Goal: Task Accomplishment & Management: Use online tool/utility

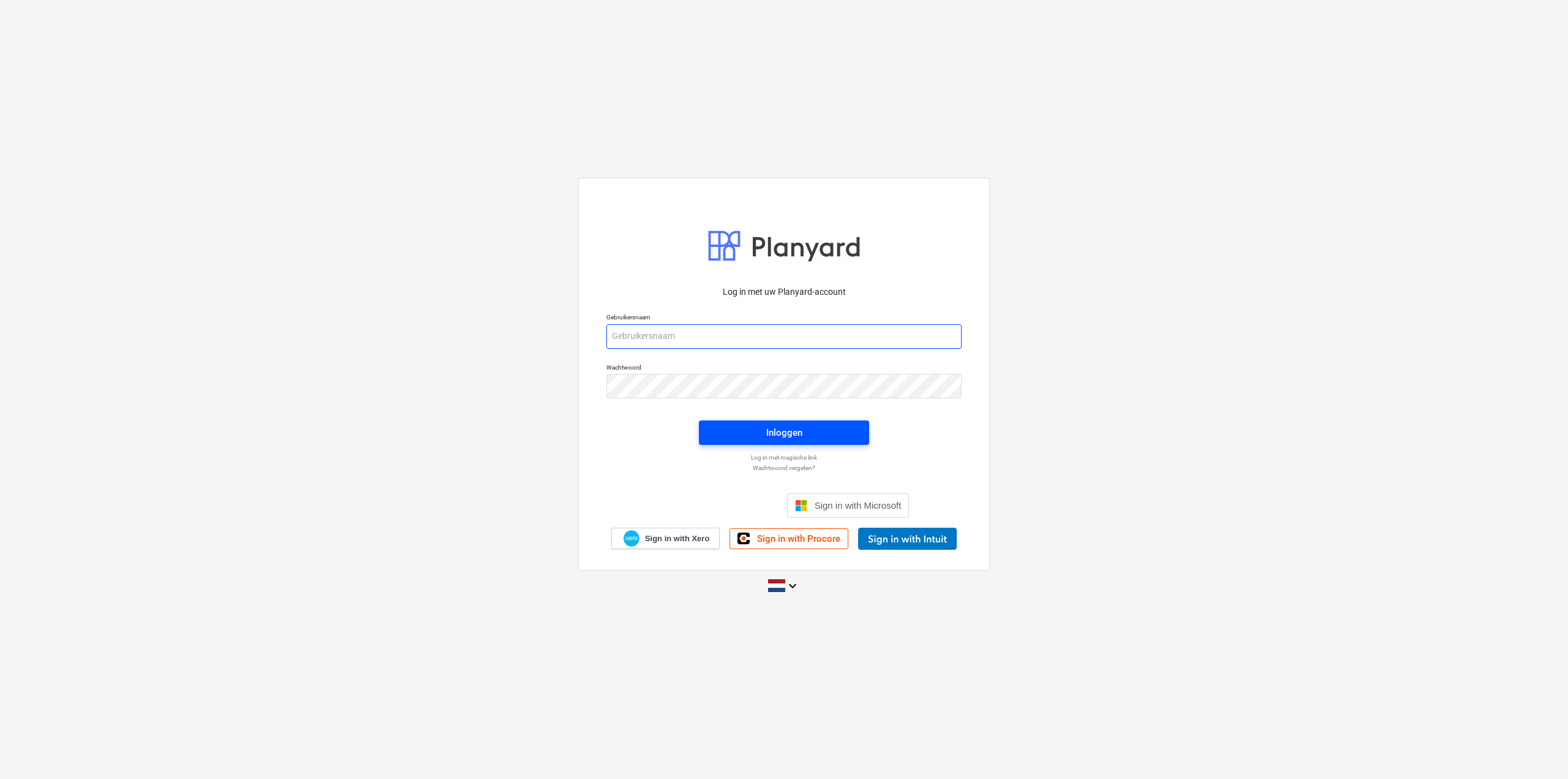
type input "[EMAIL_ADDRESS][DOMAIN_NAME]"
click at [794, 441] on div "Inloggen" at bounding box center [784, 432] width 36 height 16
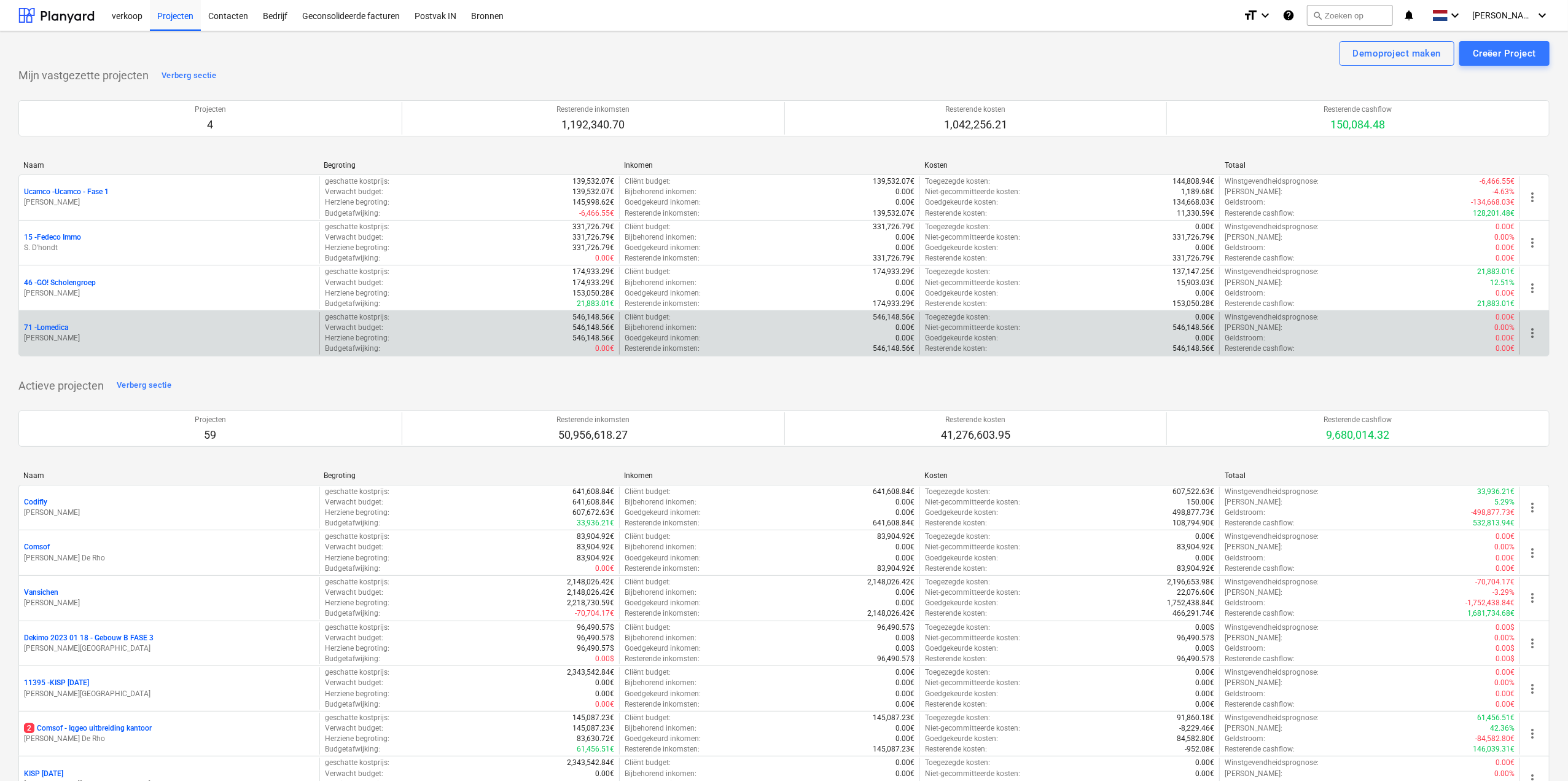
click at [49, 324] on p "71 - Lomedica" at bounding box center [46, 327] width 44 height 10
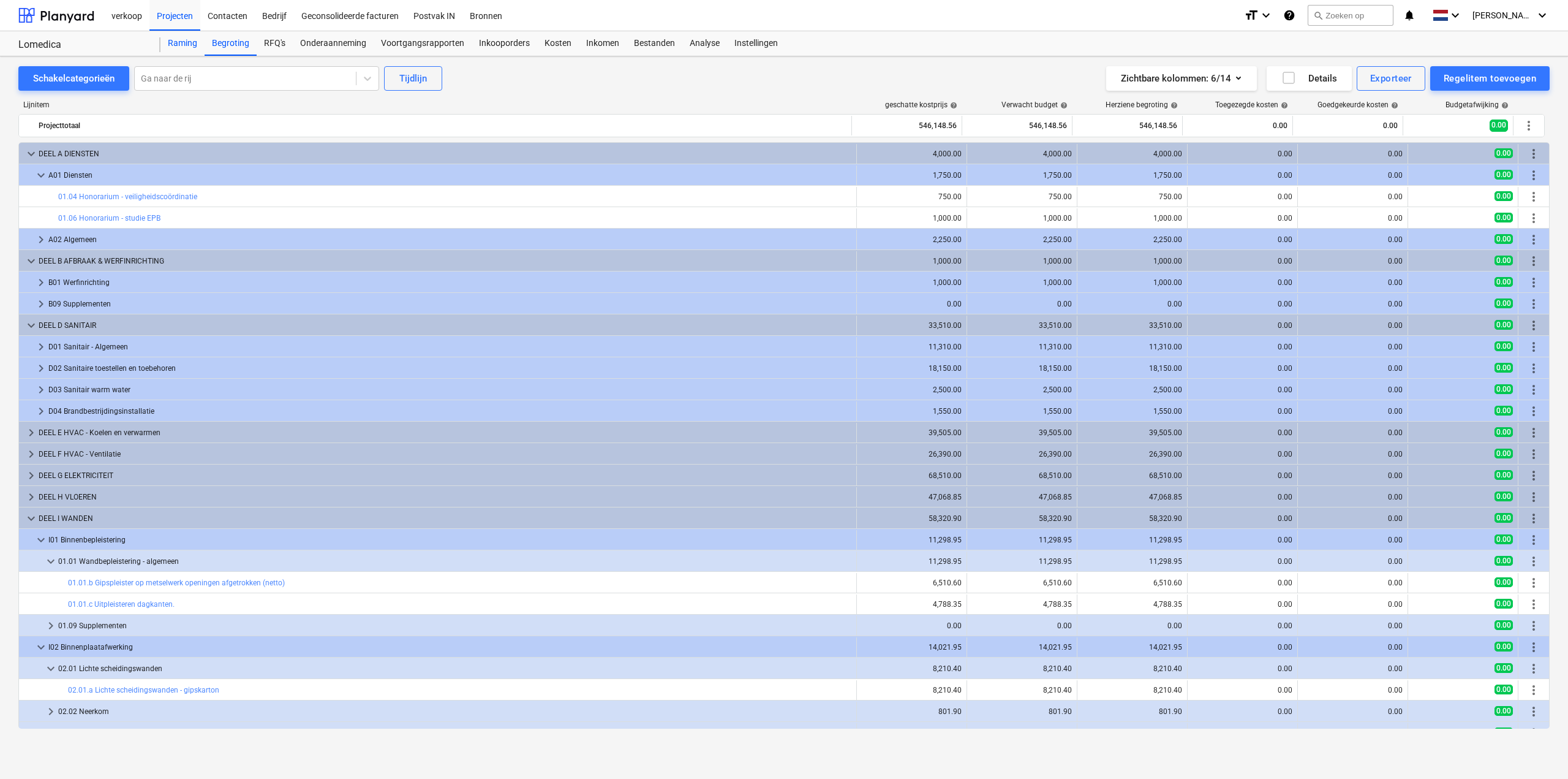
click at [172, 43] on div "Raming" at bounding box center [182, 43] width 44 height 24
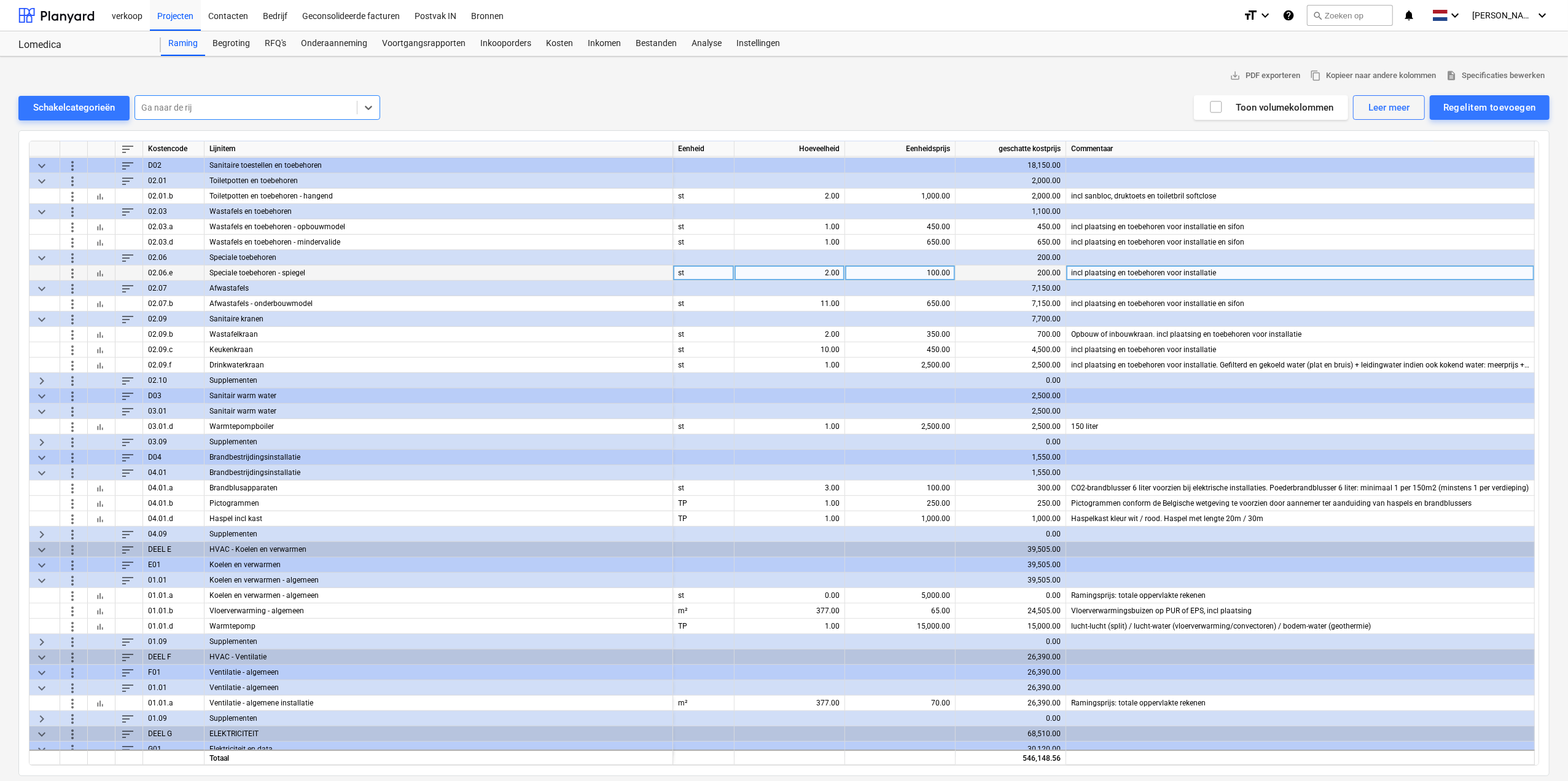
scroll to position [307, 0]
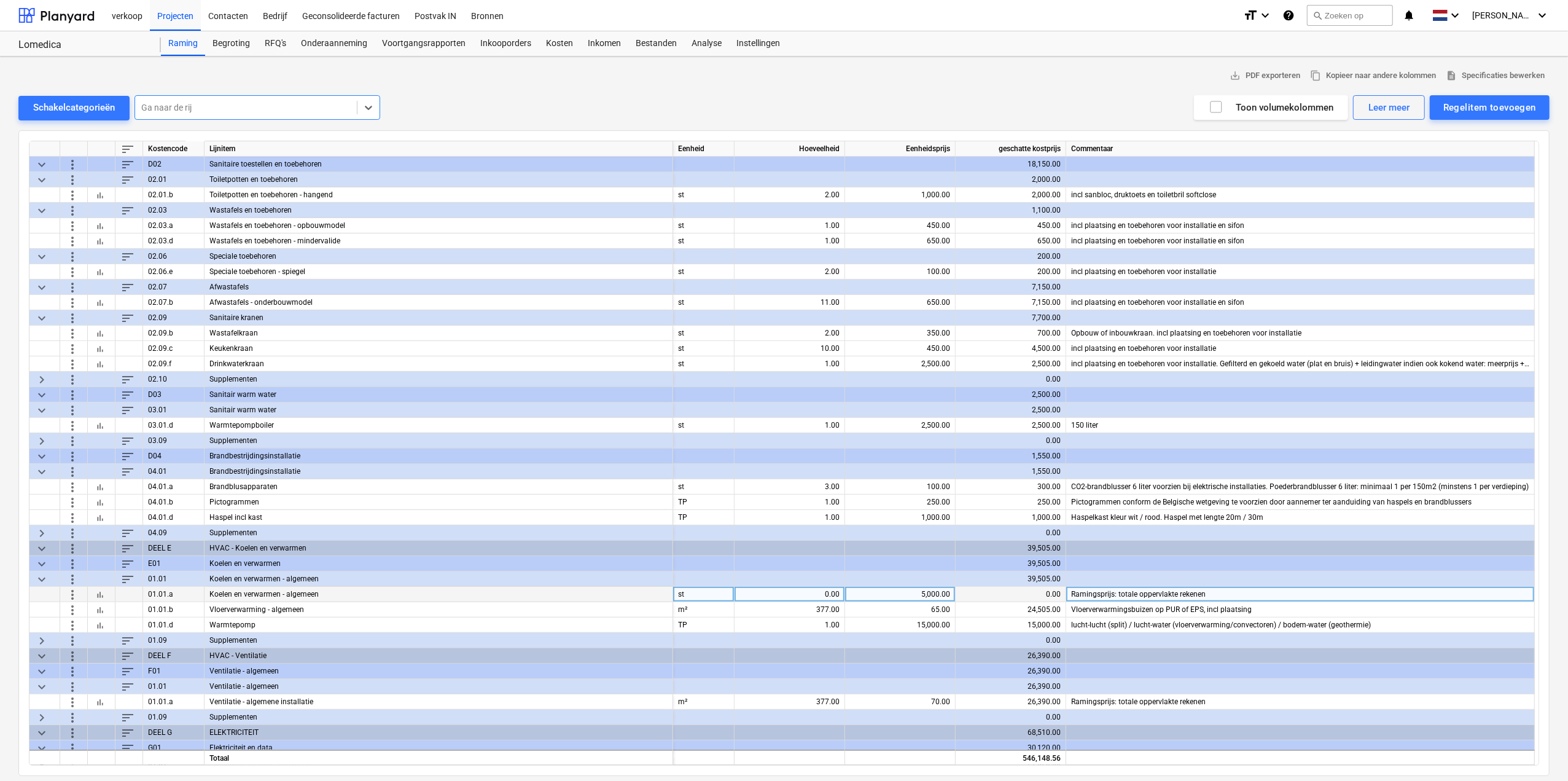
click at [815, 589] on div "0.00" at bounding box center [789, 594] width 100 height 16
type input "13"
click at [67, 606] on span "more_vert" at bounding box center [72, 609] width 15 height 15
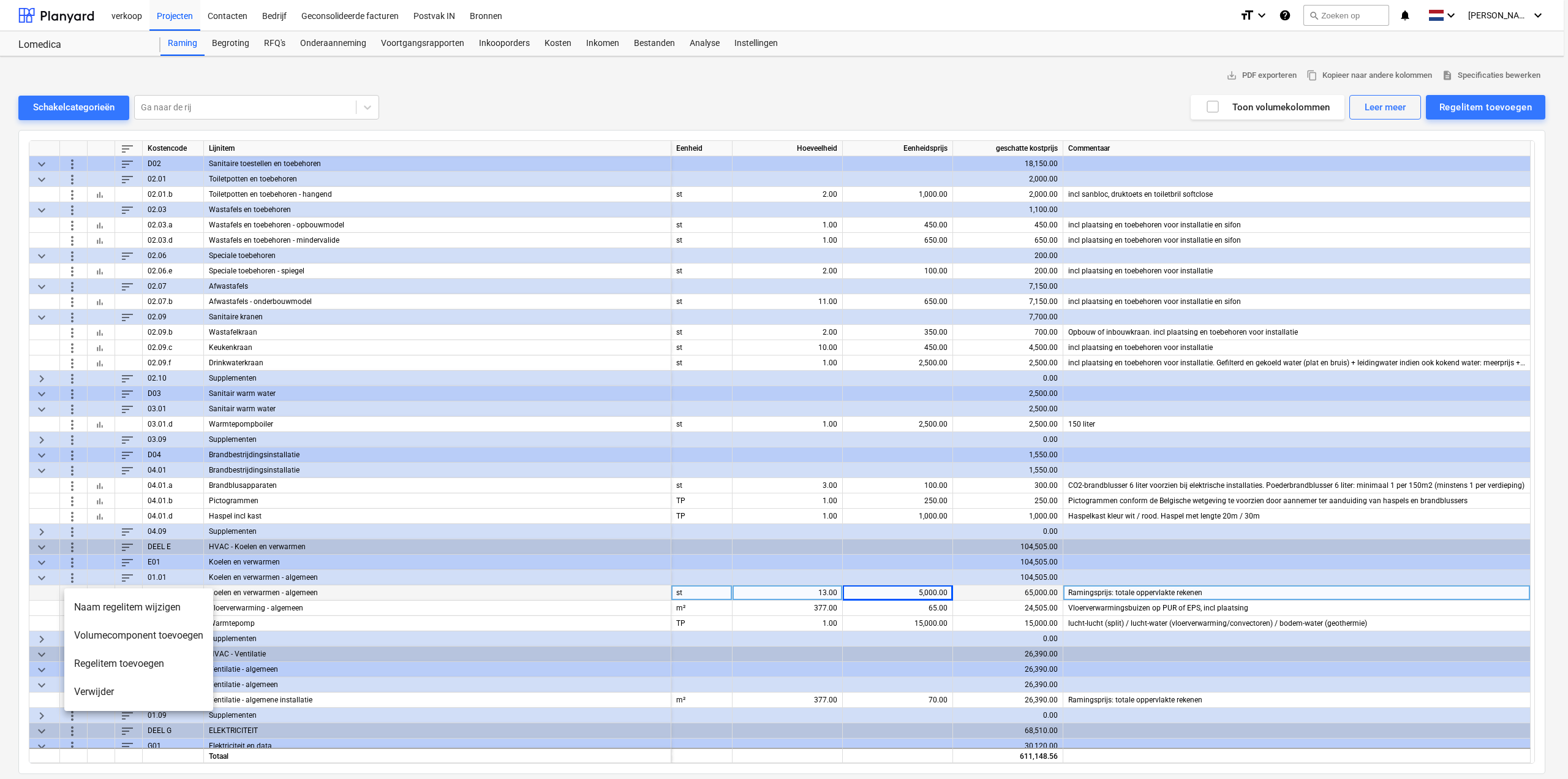
click at [92, 692] on li "Verwijder" at bounding box center [139, 691] width 149 height 28
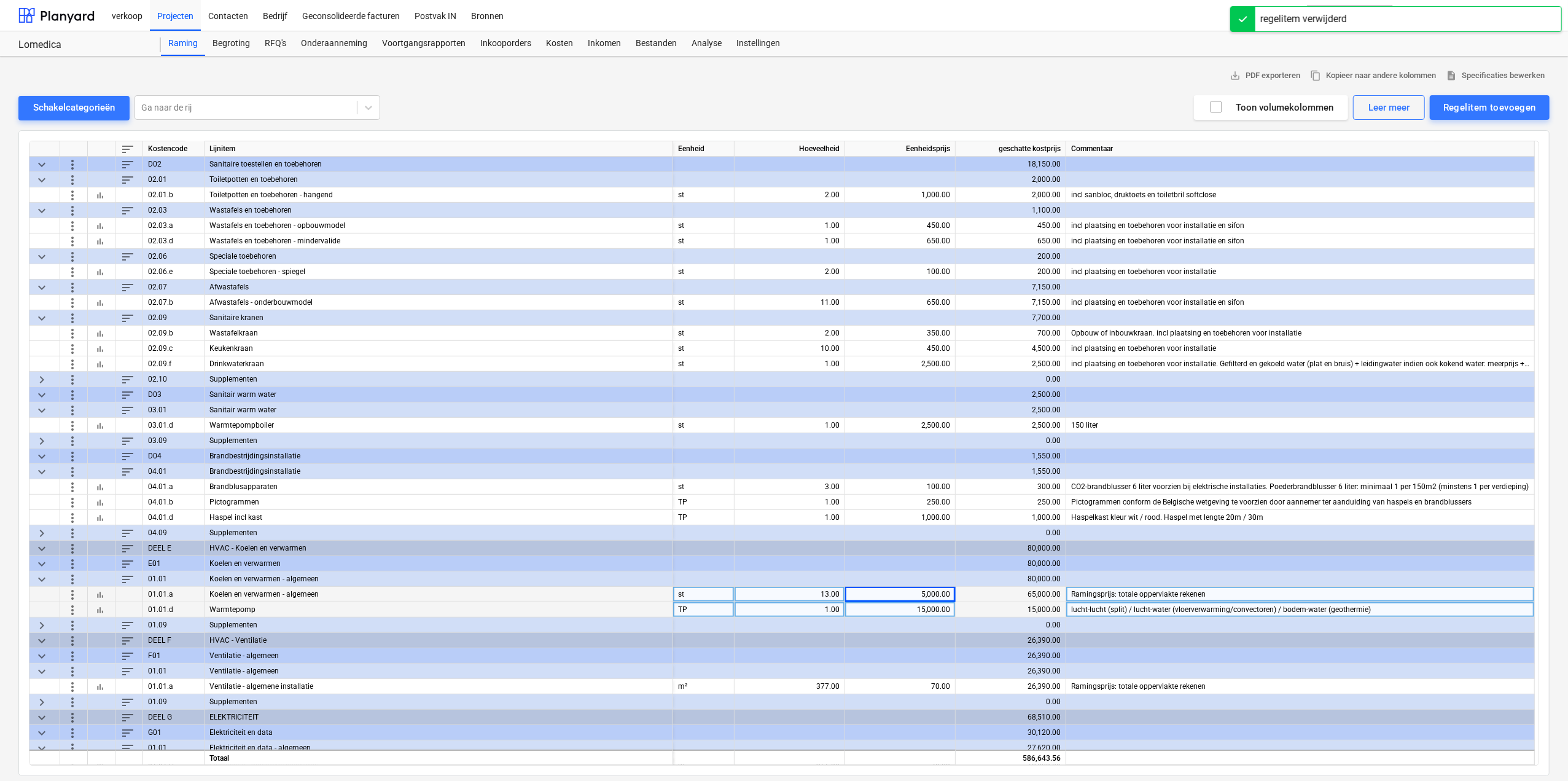
click at [72, 611] on span "more_vert" at bounding box center [72, 609] width 15 height 15
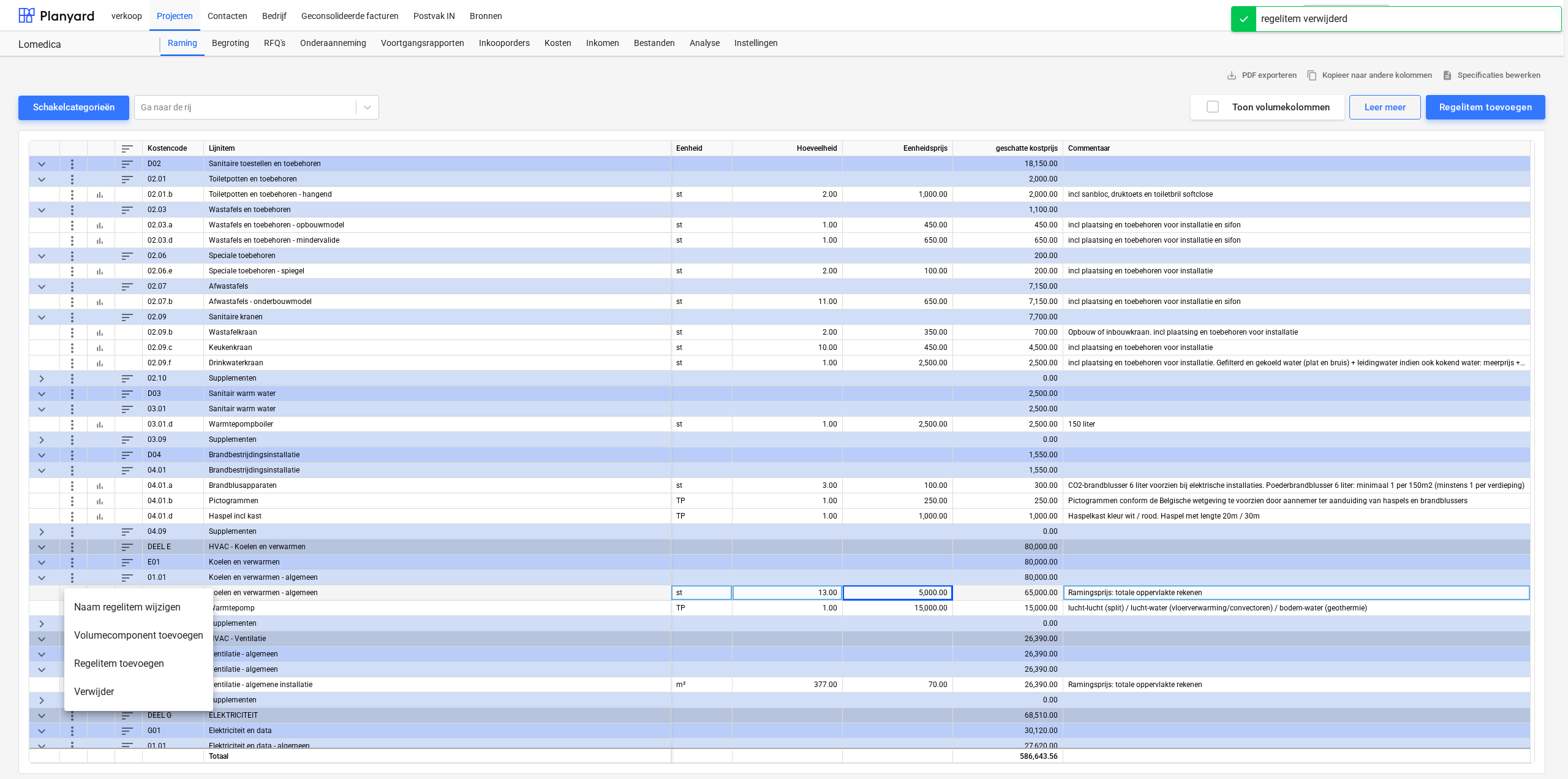
click at [92, 687] on li "Verwijder" at bounding box center [139, 691] width 149 height 28
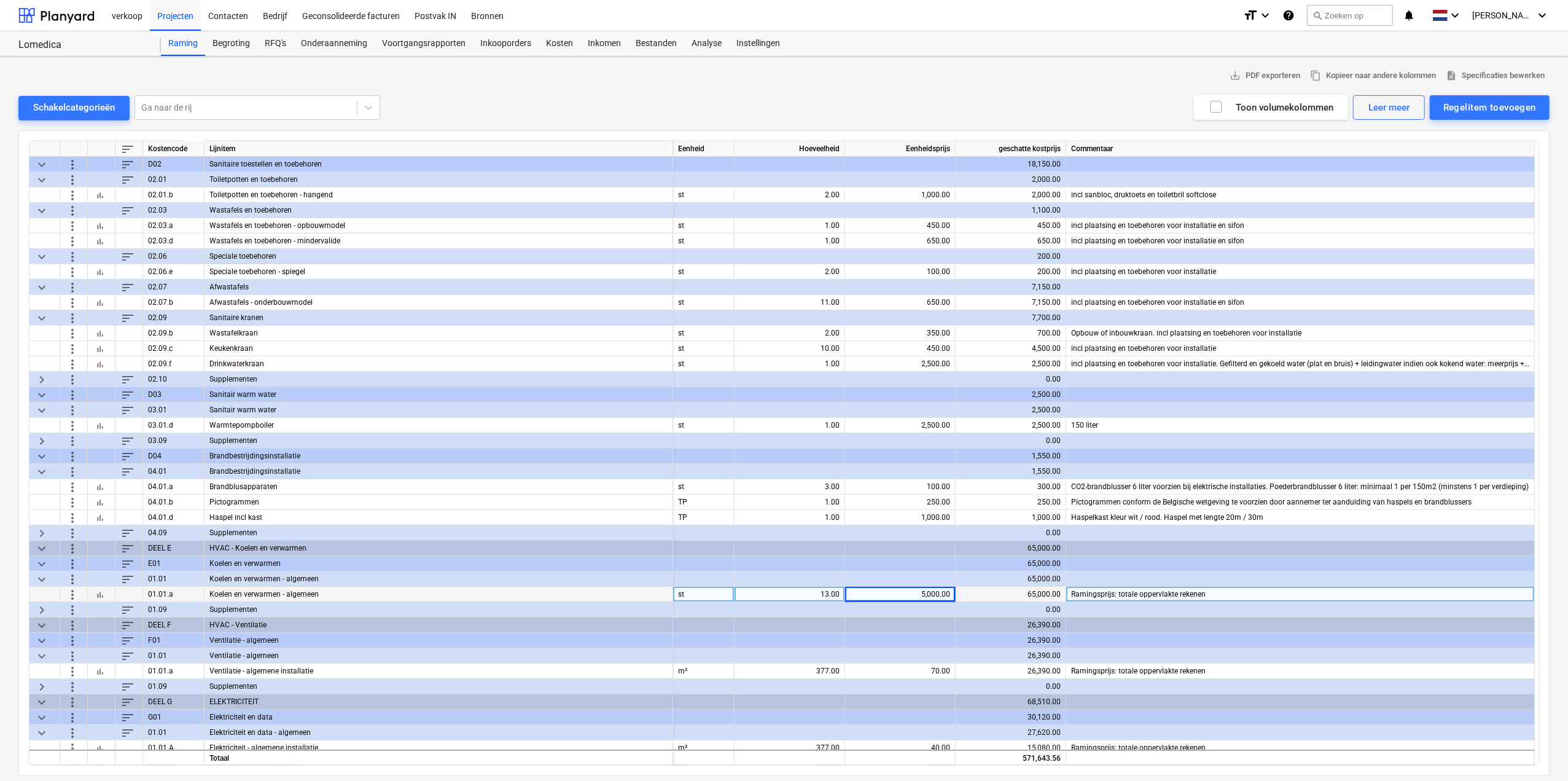
click at [832, 594] on div "13.00" at bounding box center [789, 594] width 100 height 16
type input "14"
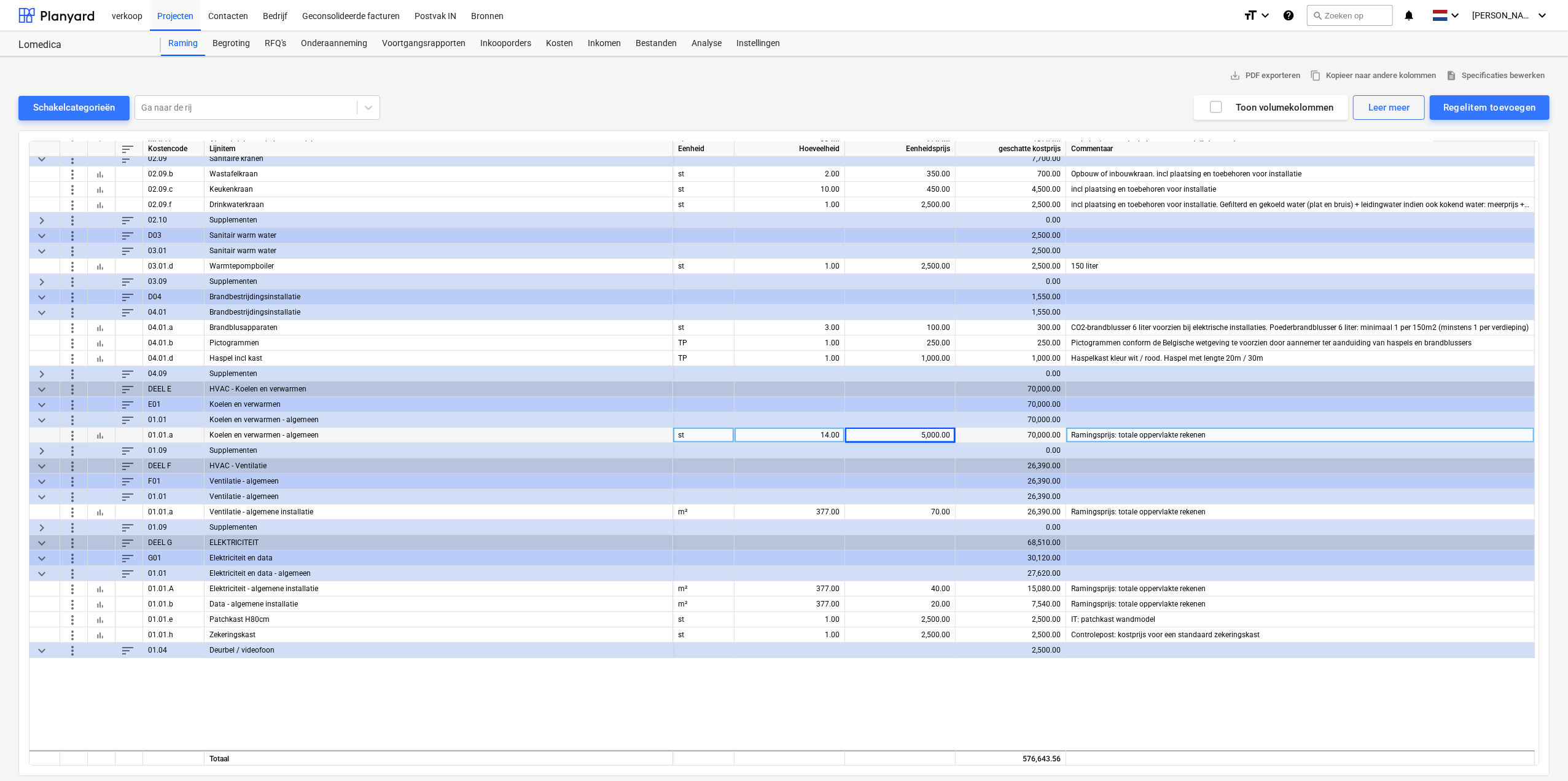
scroll to position [491, 0]
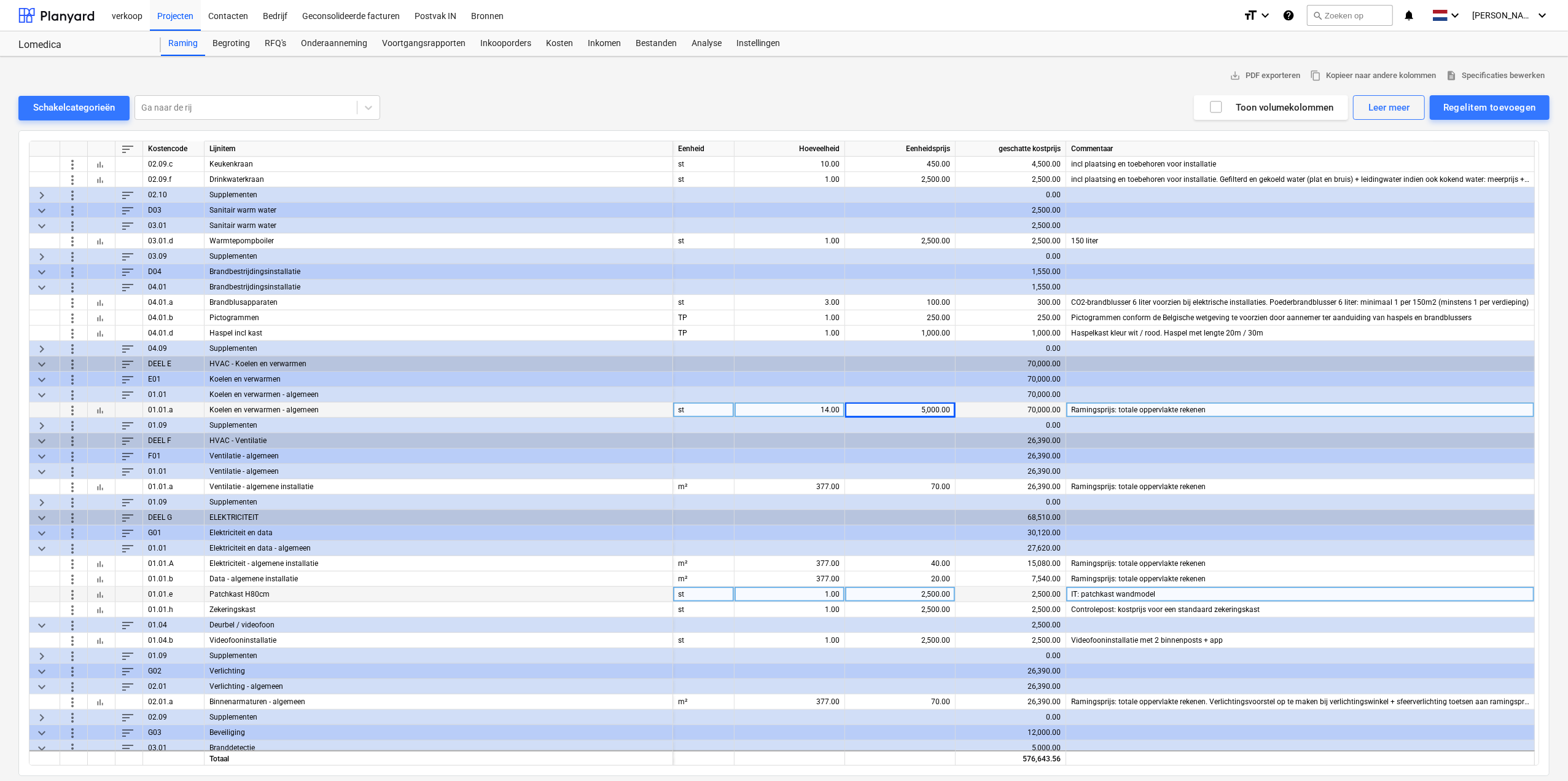
click at [910, 589] on div "2,500.00" at bounding box center [900, 594] width 100 height 16
type input "750"
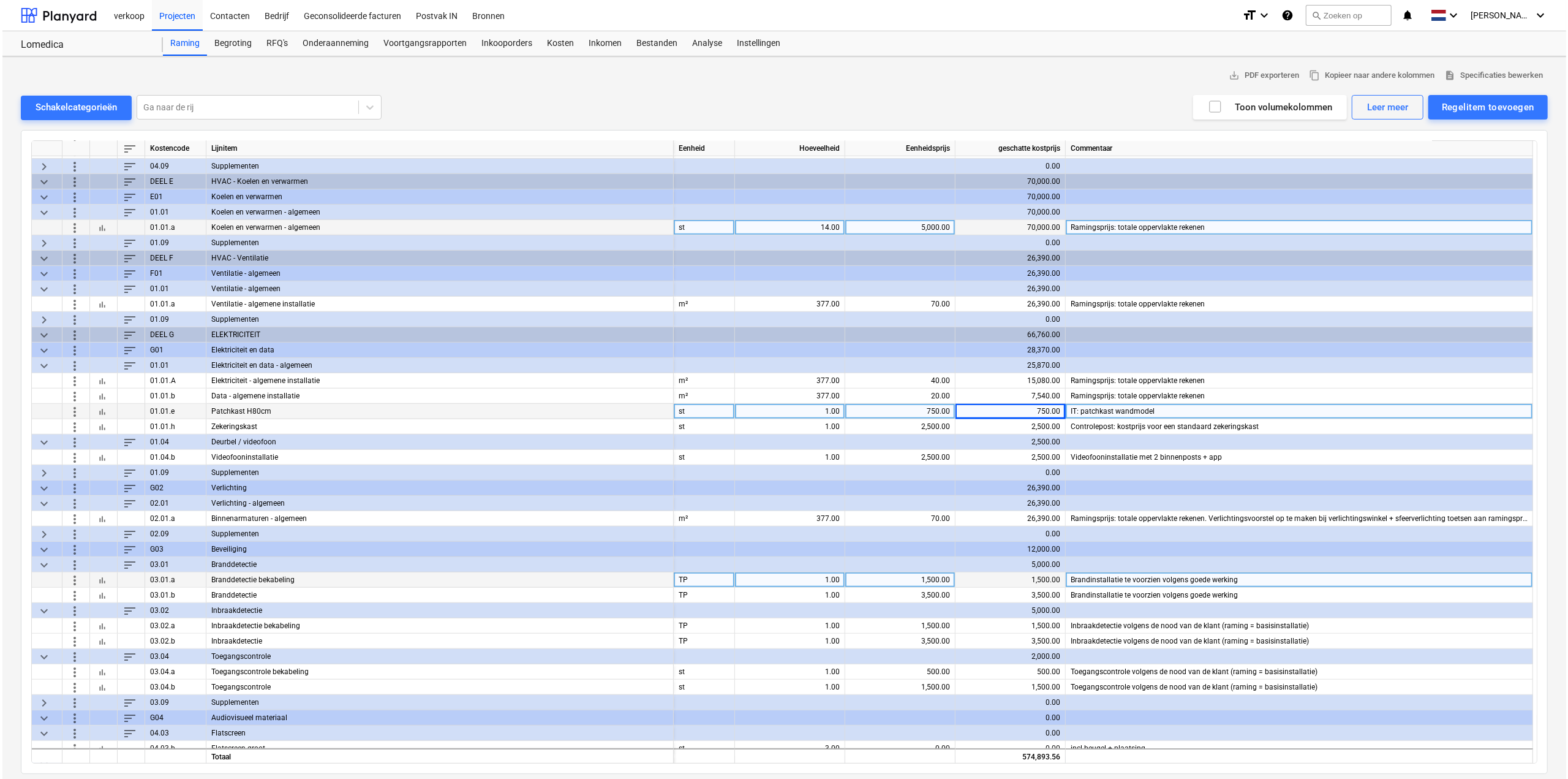
scroll to position [674, 0]
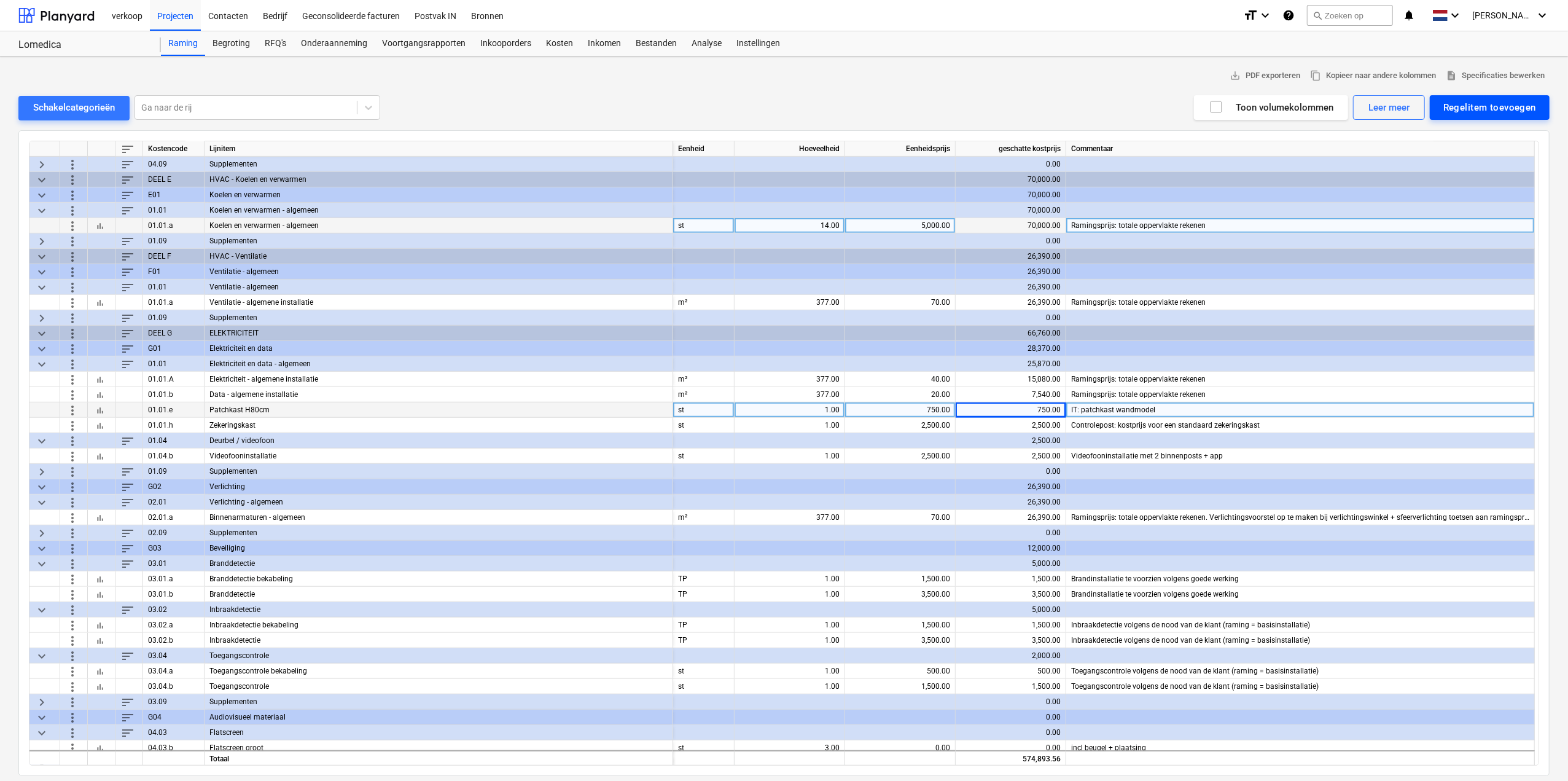
click at [1467, 95] on button "Regelitem toevoegen" at bounding box center [1490, 107] width 120 height 24
click at [1460, 138] on div "Toevoegen vanuit sjabloon" at bounding box center [1483, 137] width 131 height 21
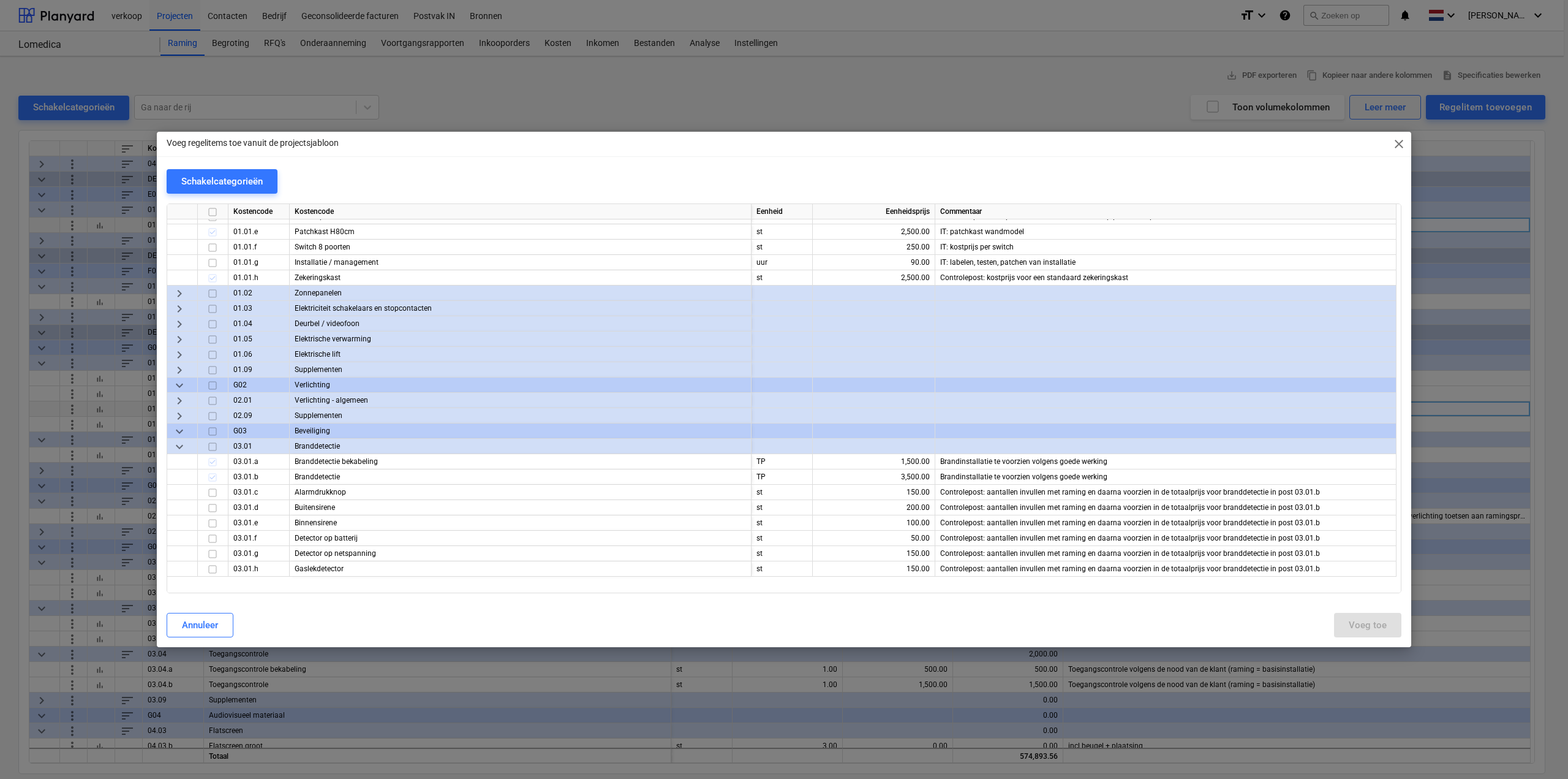
scroll to position [1286, 0]
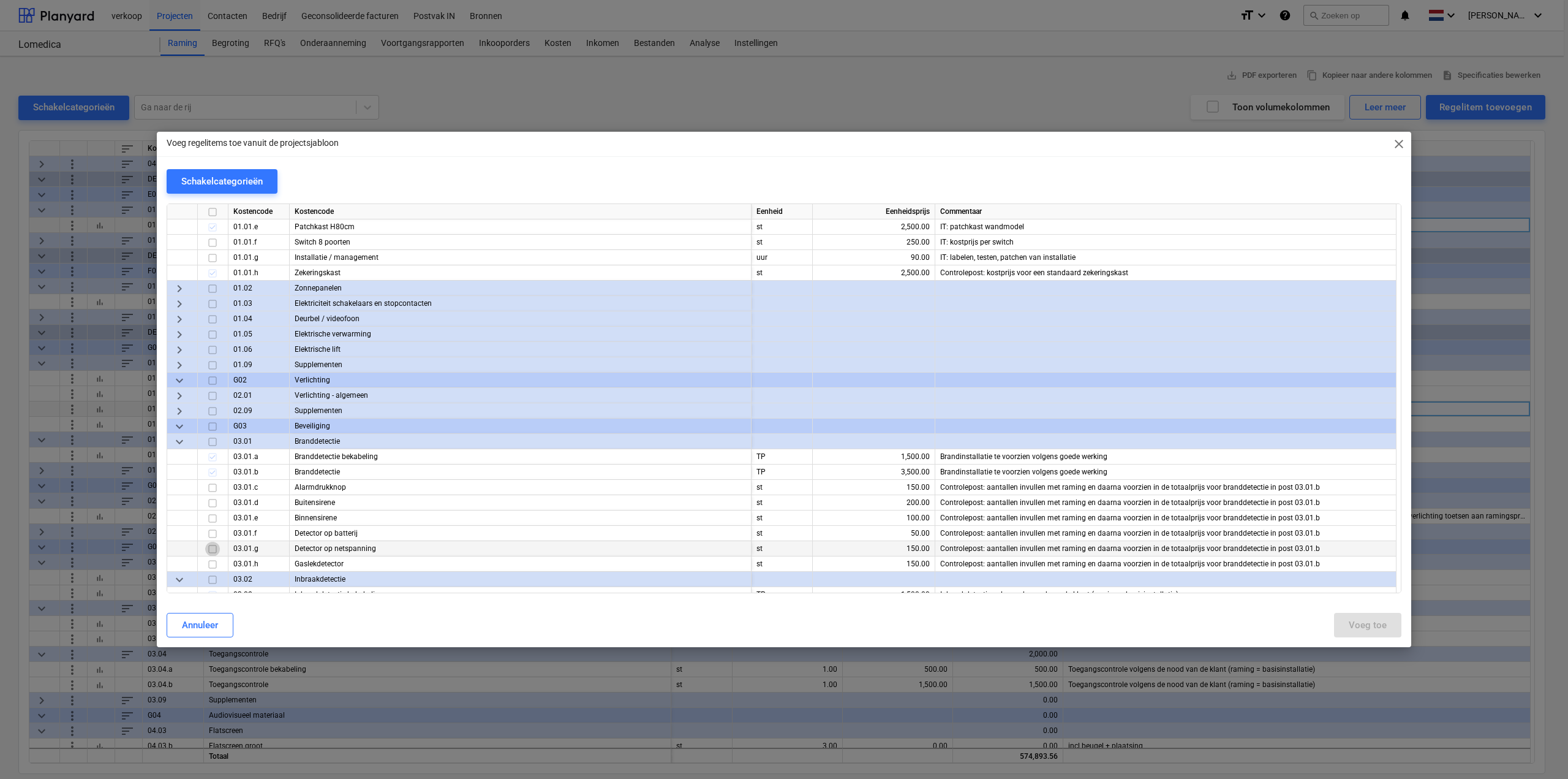
click at [211, 550] on input "checkbox" at bounding box center [212, 549] width 15 height 15
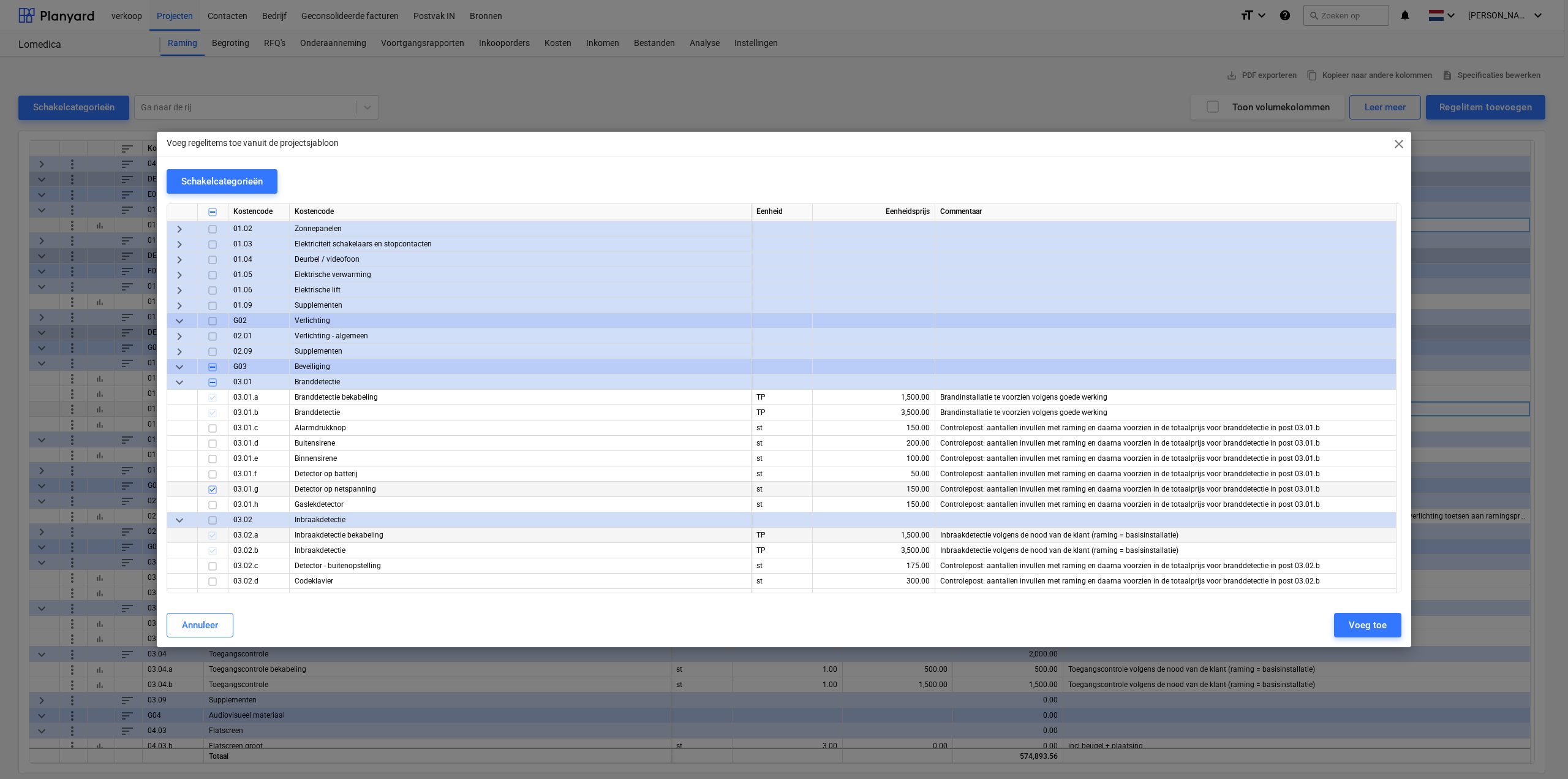
scroll to position [1348, 0]
click at [174, 516] on span "keyboard_arrow_down" at bounding box center [179, 518] width 15 height 15
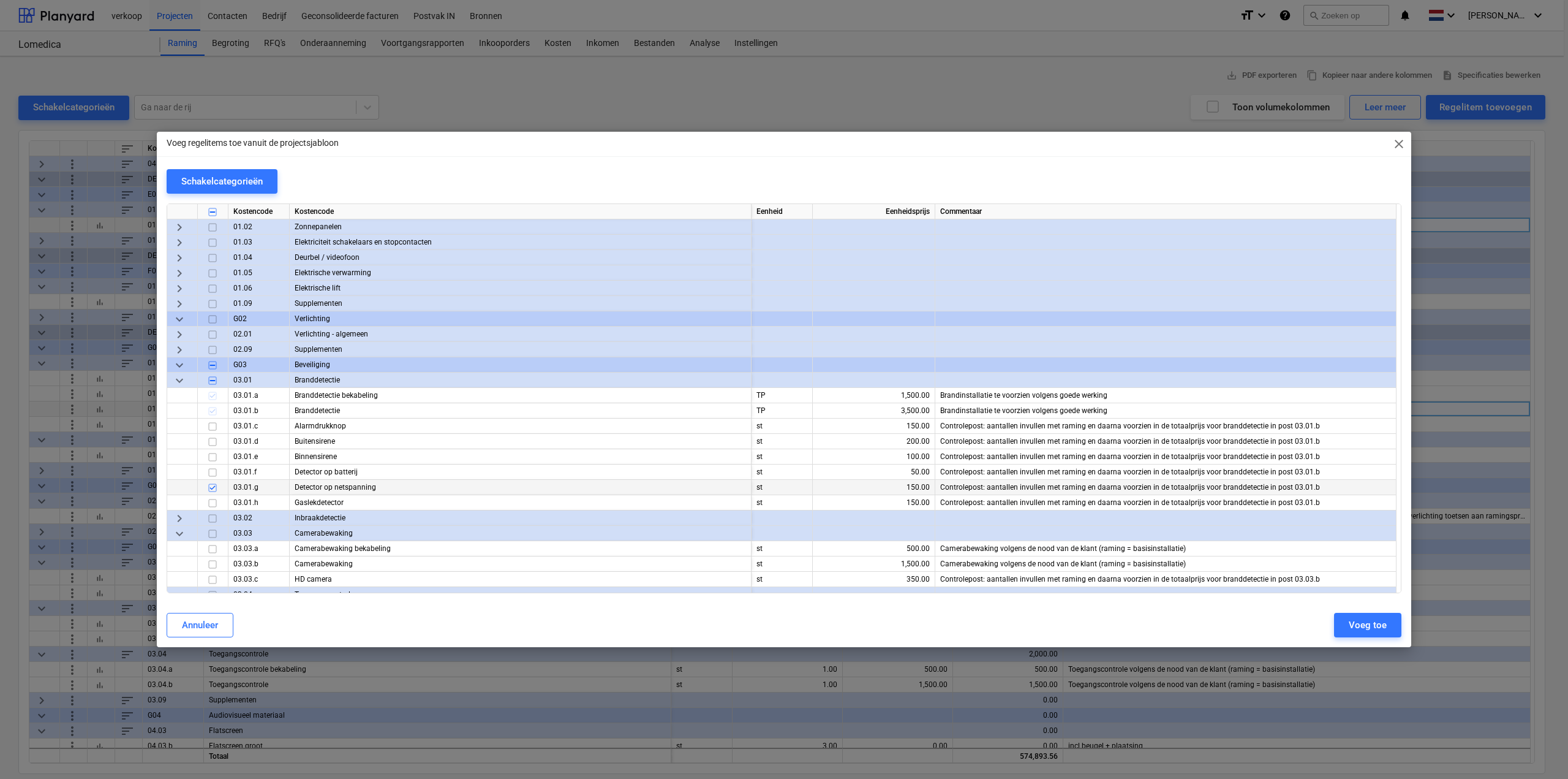
click at [182, 517] on span "keyboard_arrow_right" at bounding box center [179, 518] width 15 height 15
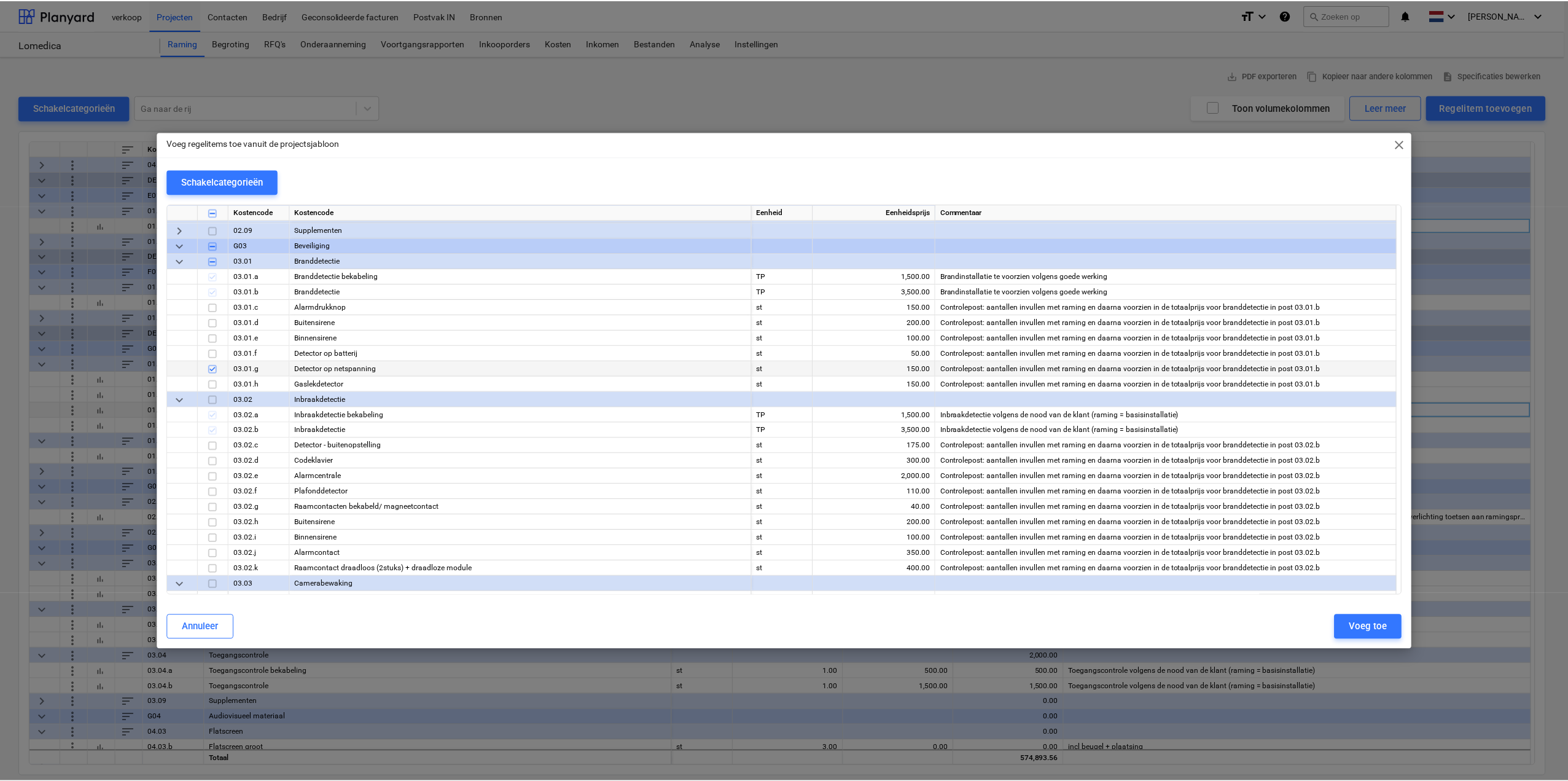
scroll to position [1474, 0]
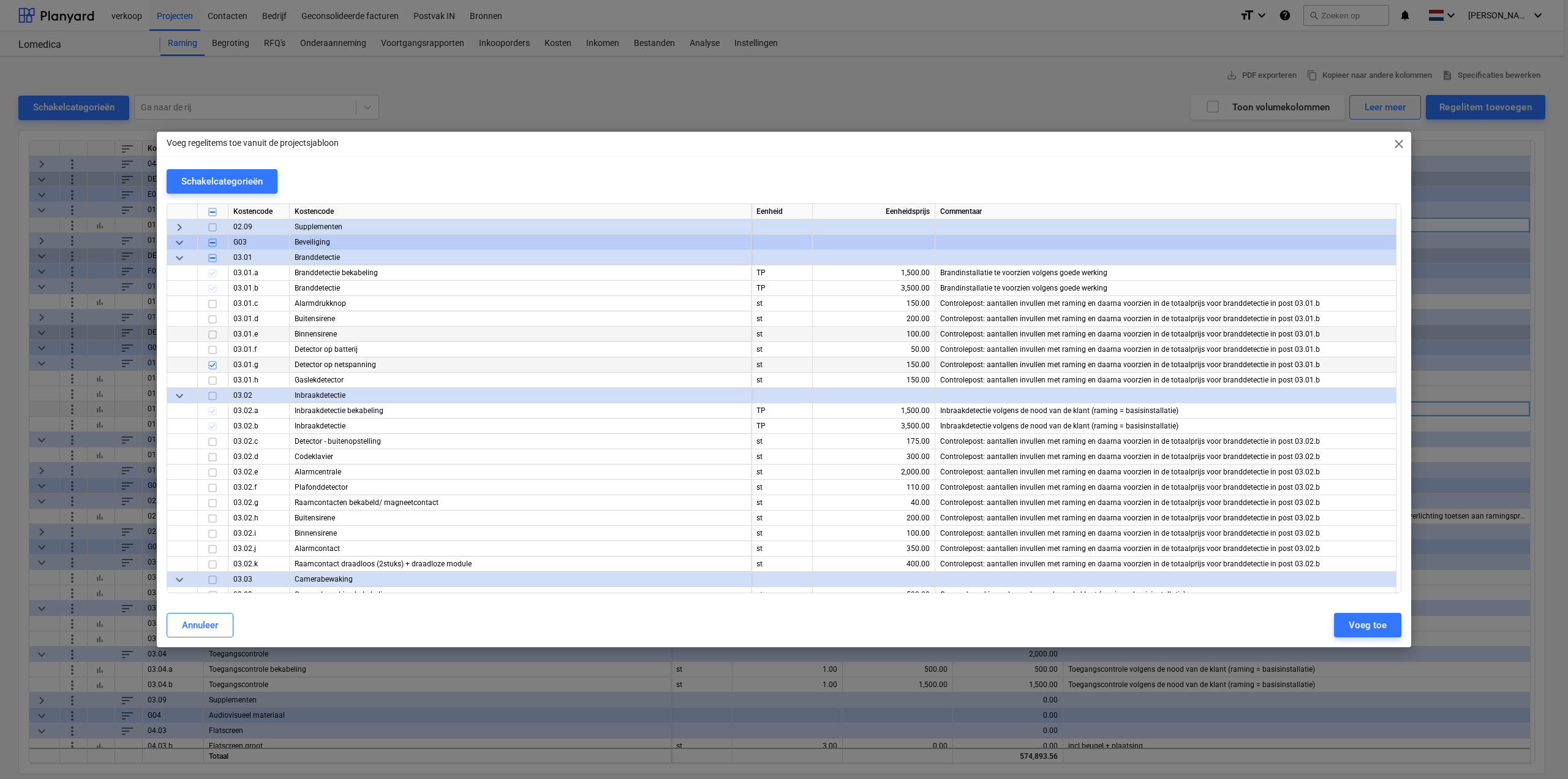
click at [215, 335] on input "checkbox" at bounding box center [212, 334] width 15 height 15
click at [214, 317] on input "checkbox" at bounding box center [212, 319] width 15 height 15
click at [213, 303] on input "checkbox" at bounding box center [212, 304] width 15 height 15
click at [1361, 626] on div "Voeg toe" at bounding box center [1368, 625] width 38 height 16
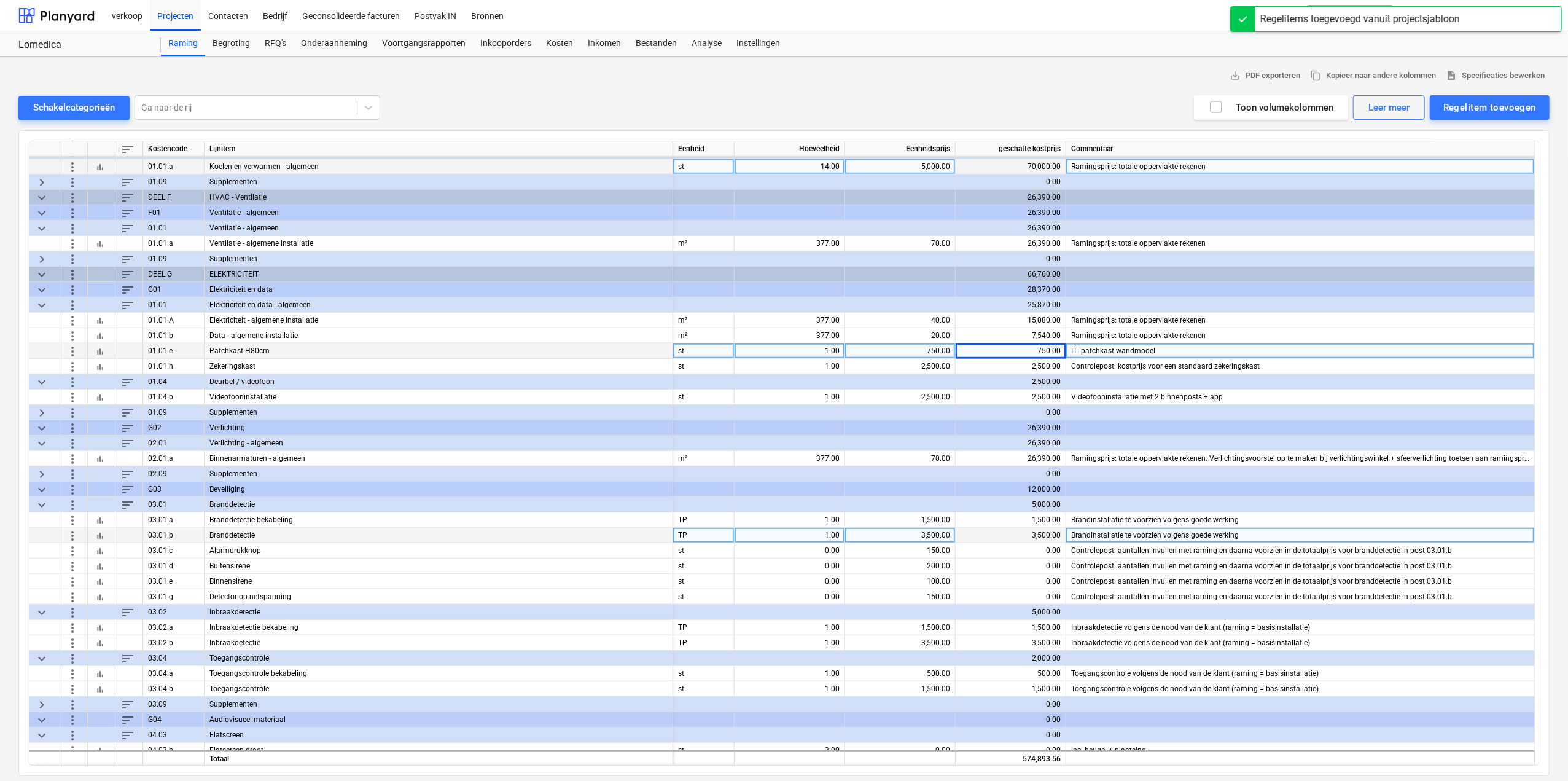
scroll to position [737, 0]
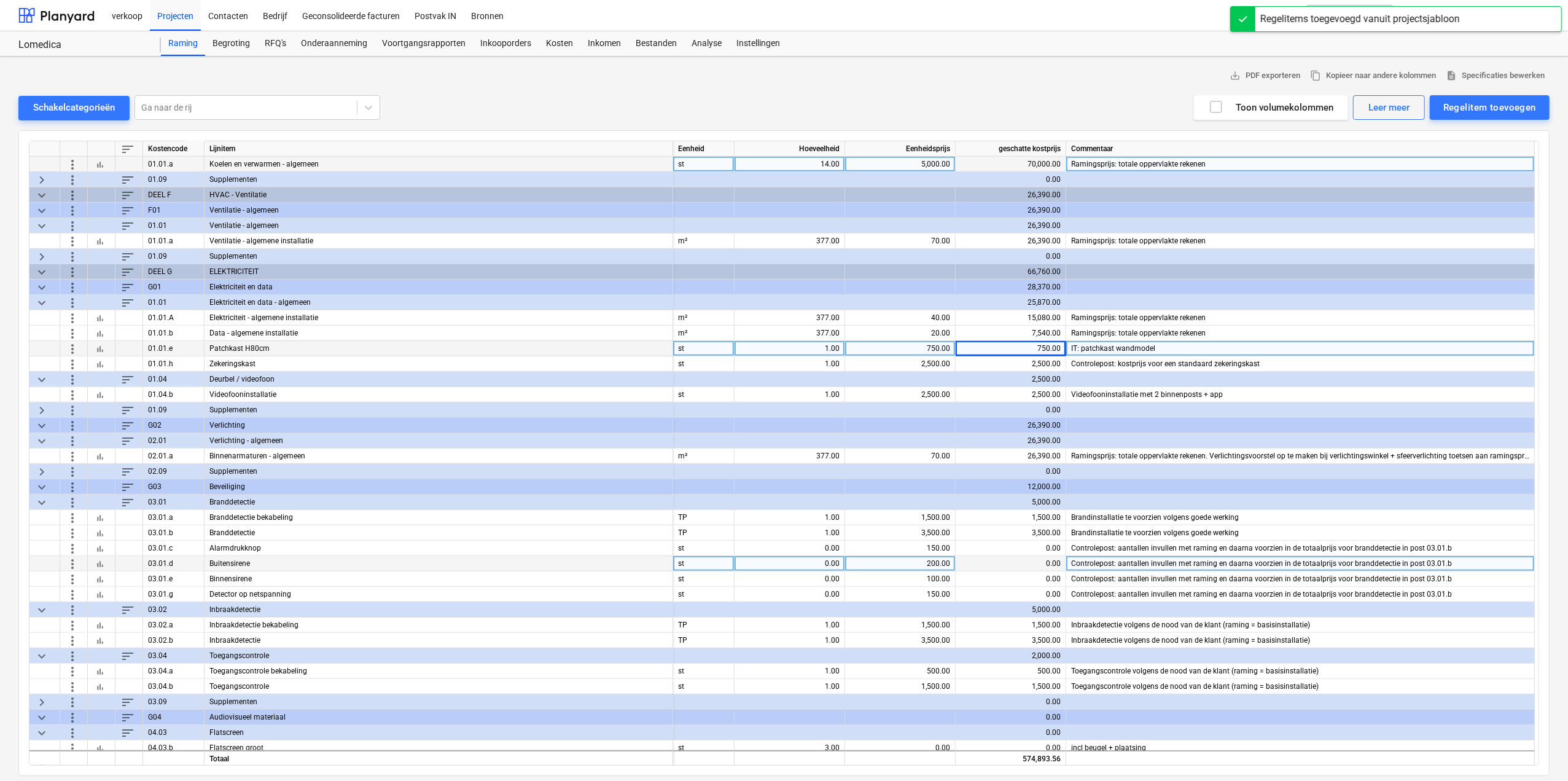
click at [789, 564] on div "0.00" at bounding box center [789, 564] width 100 height 16
type input "1"
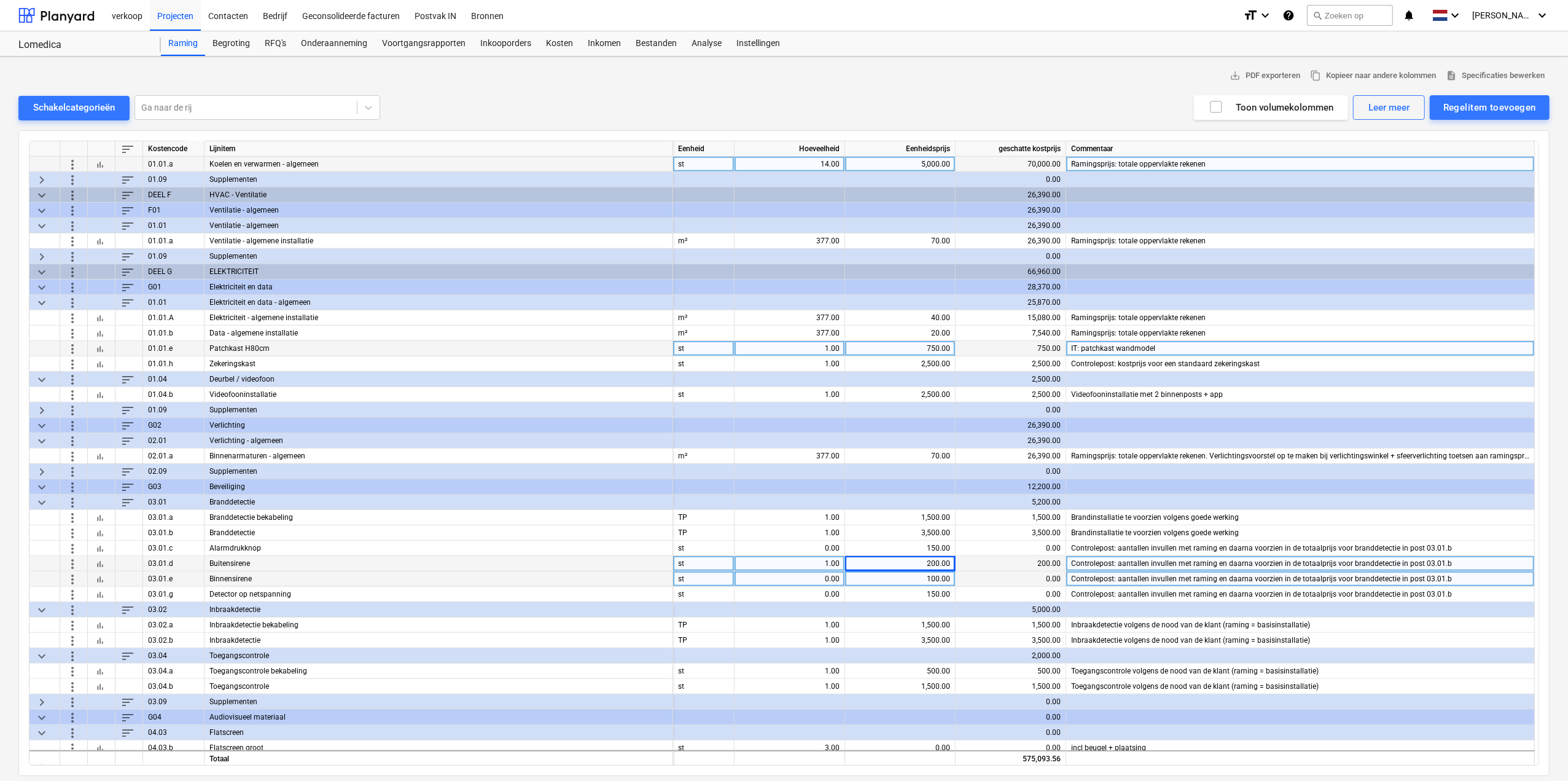
click at [791, 578] on div "0.00" at bounding box center [789, 579] width 100 height 16
type input "1"
click at [807, 595] on div "0.00" at bounding box center [789, 594] width 100 height 16
type input "14"
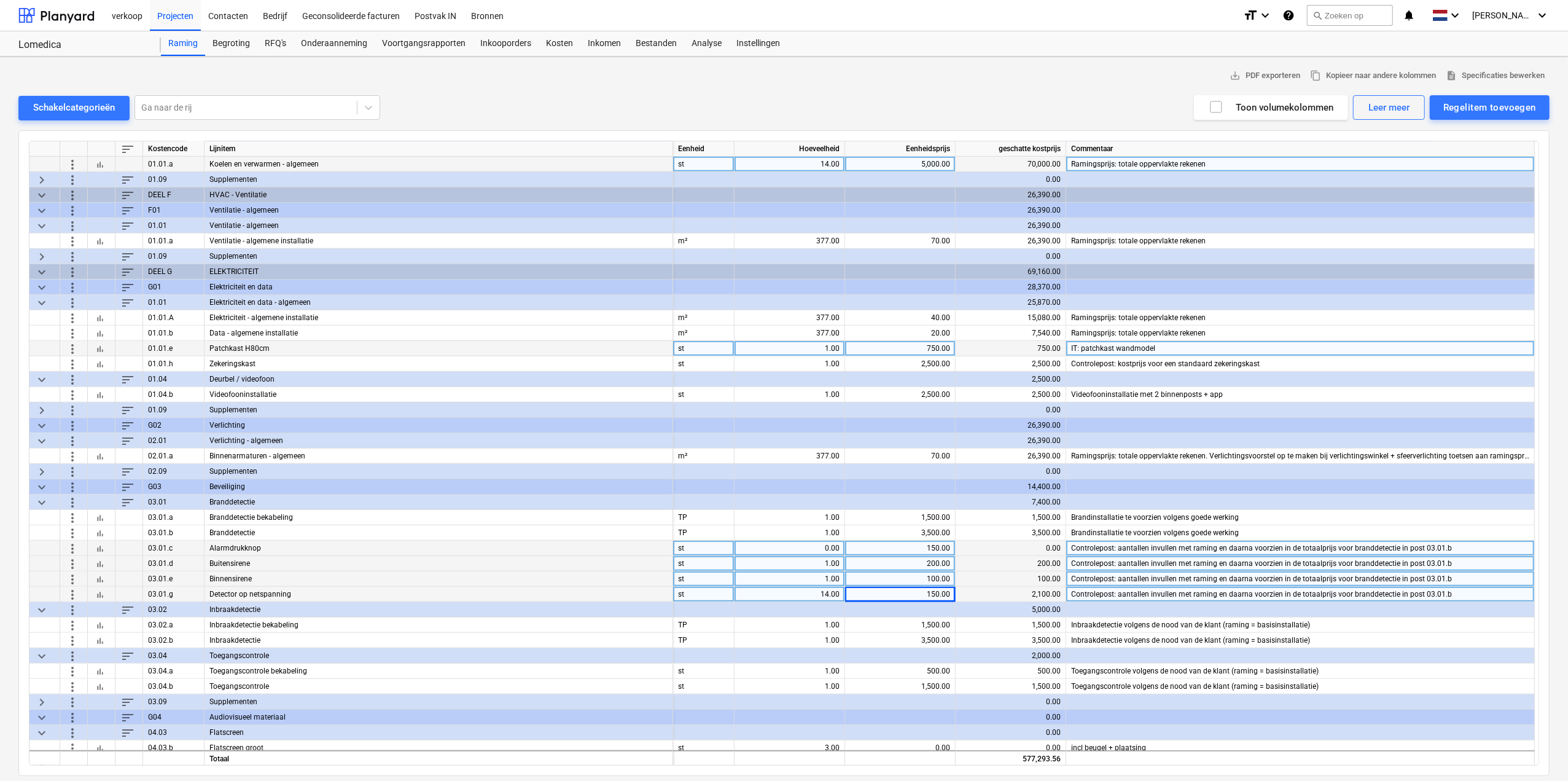
click at [836, 547] on div "0.00" at bounding box center [789, 549] width 100 height 16
type input "3"
click at [70, 592] on span "more_vert" at bounding box center [72, 593] width 15 height 15
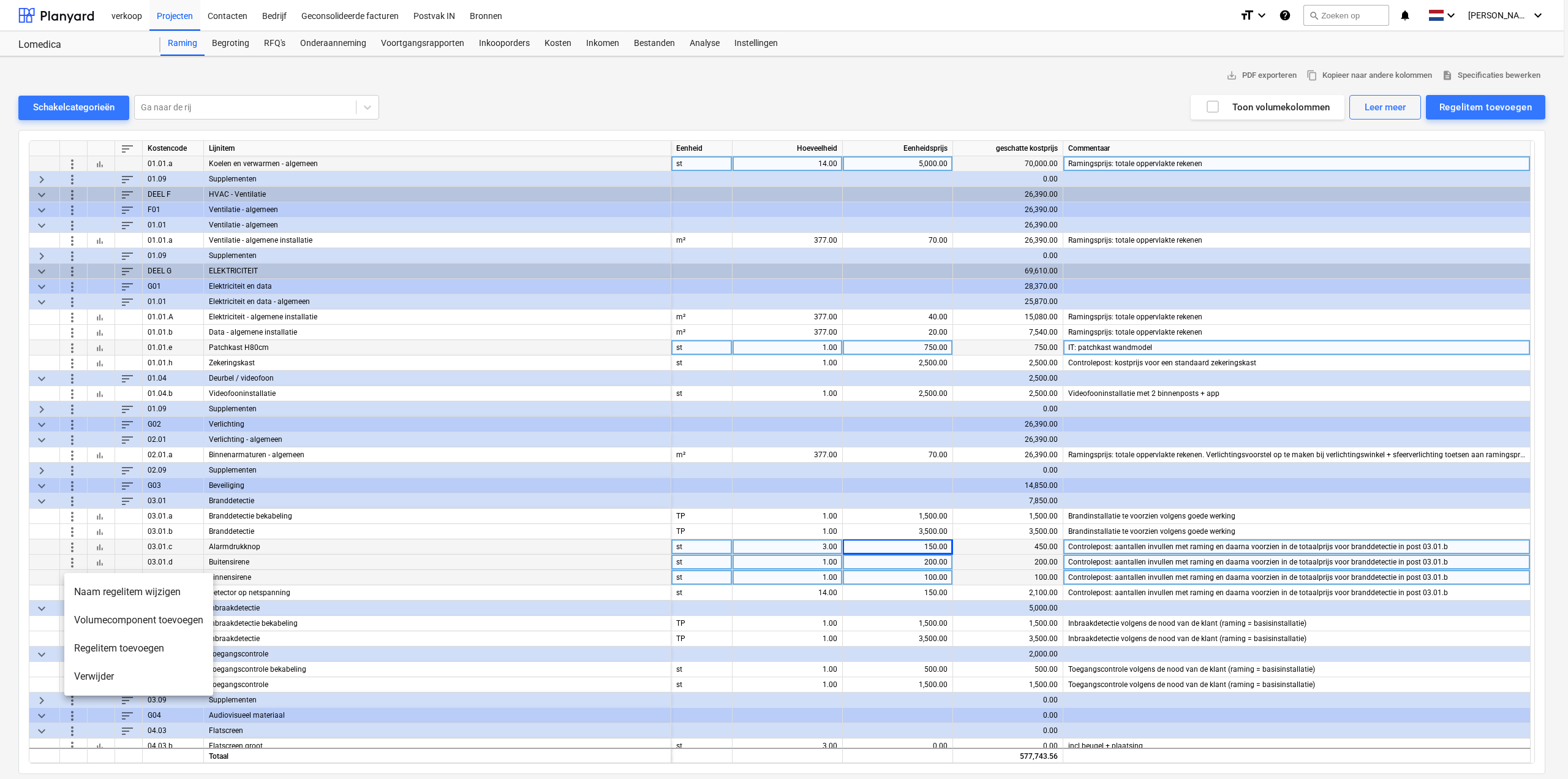
click at [98, 682] on li "Verwijder" at bounding box center [139, 676] width 149 height 28
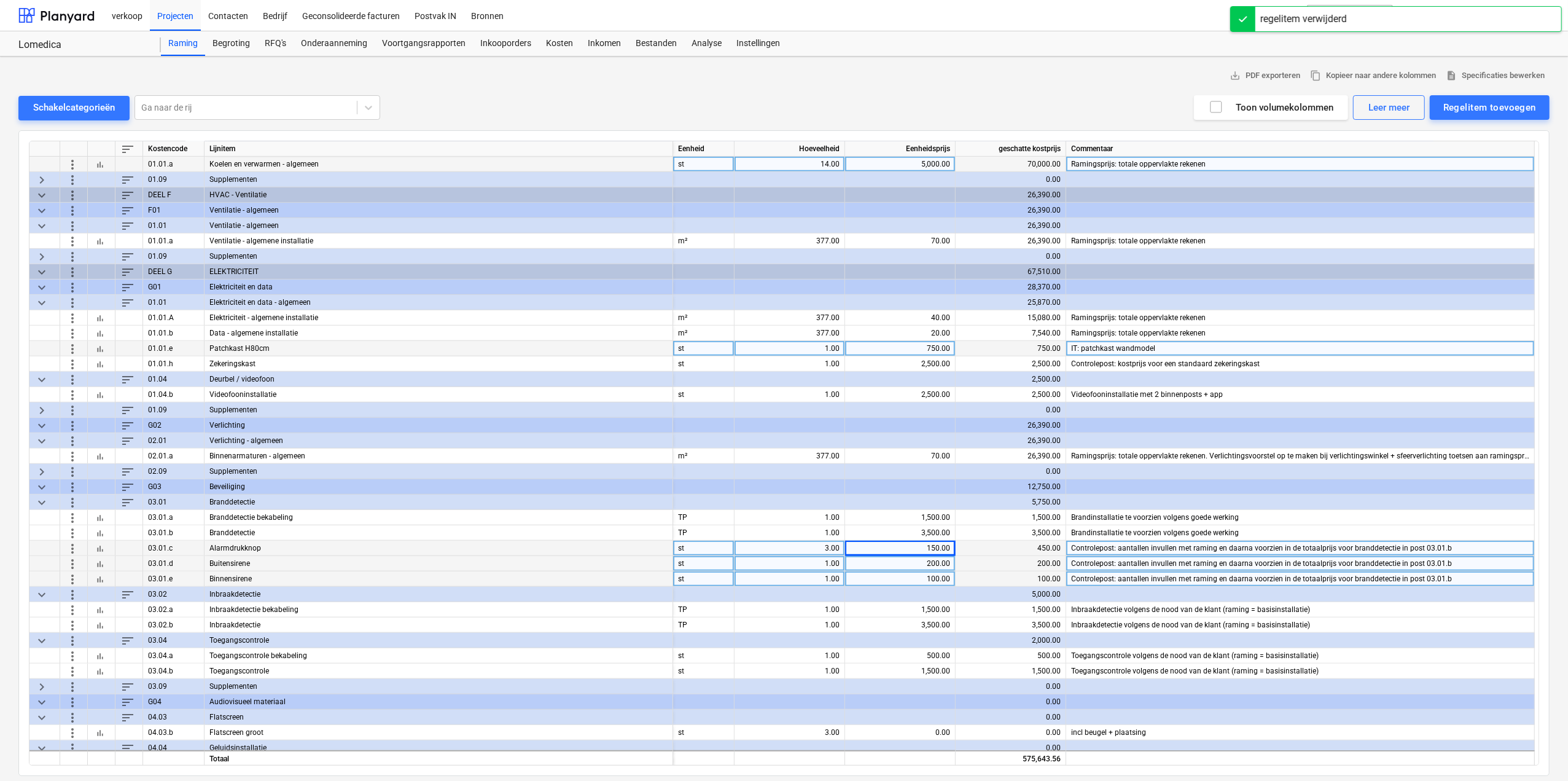
click at [73, 577] on span "more_vert" at bounding box center [72, 578] width 15 height 15
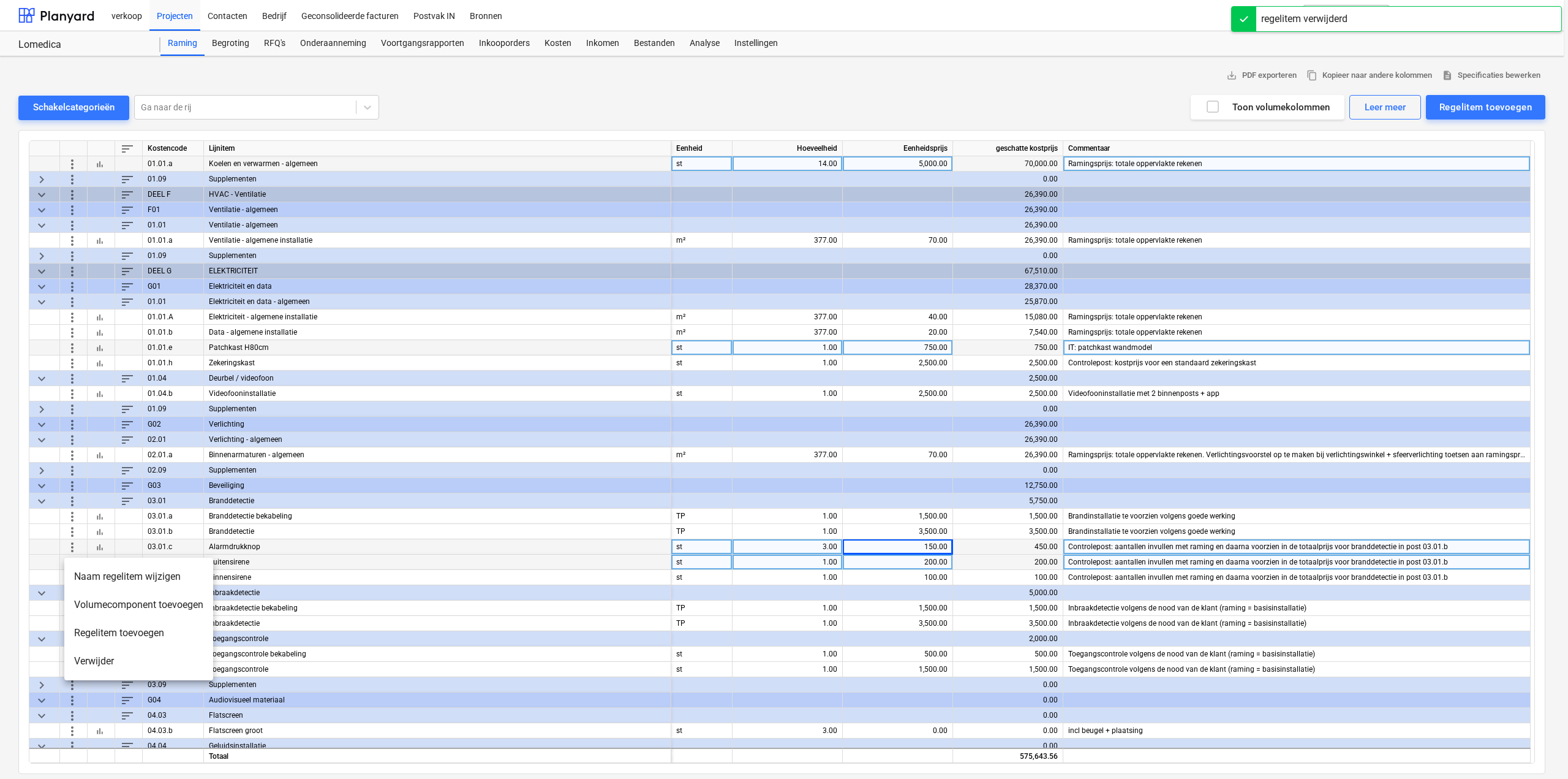
click at [83, 658] on li "Verwijder" at bounding box center [139, 661] width 149 height 28
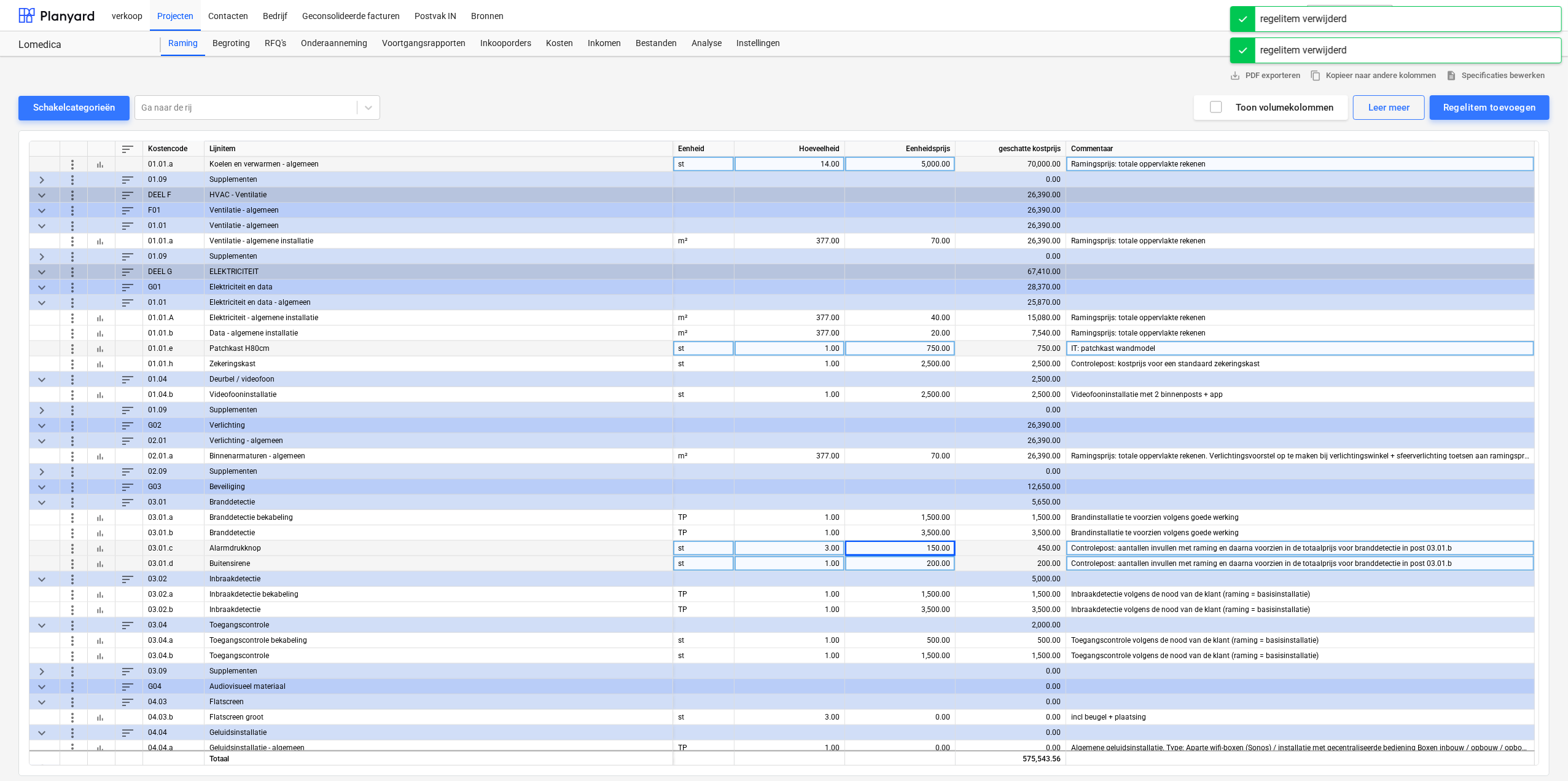
click at [67, 563] on span "more_vert" at bounding box center [72, 563] width 15 height 15
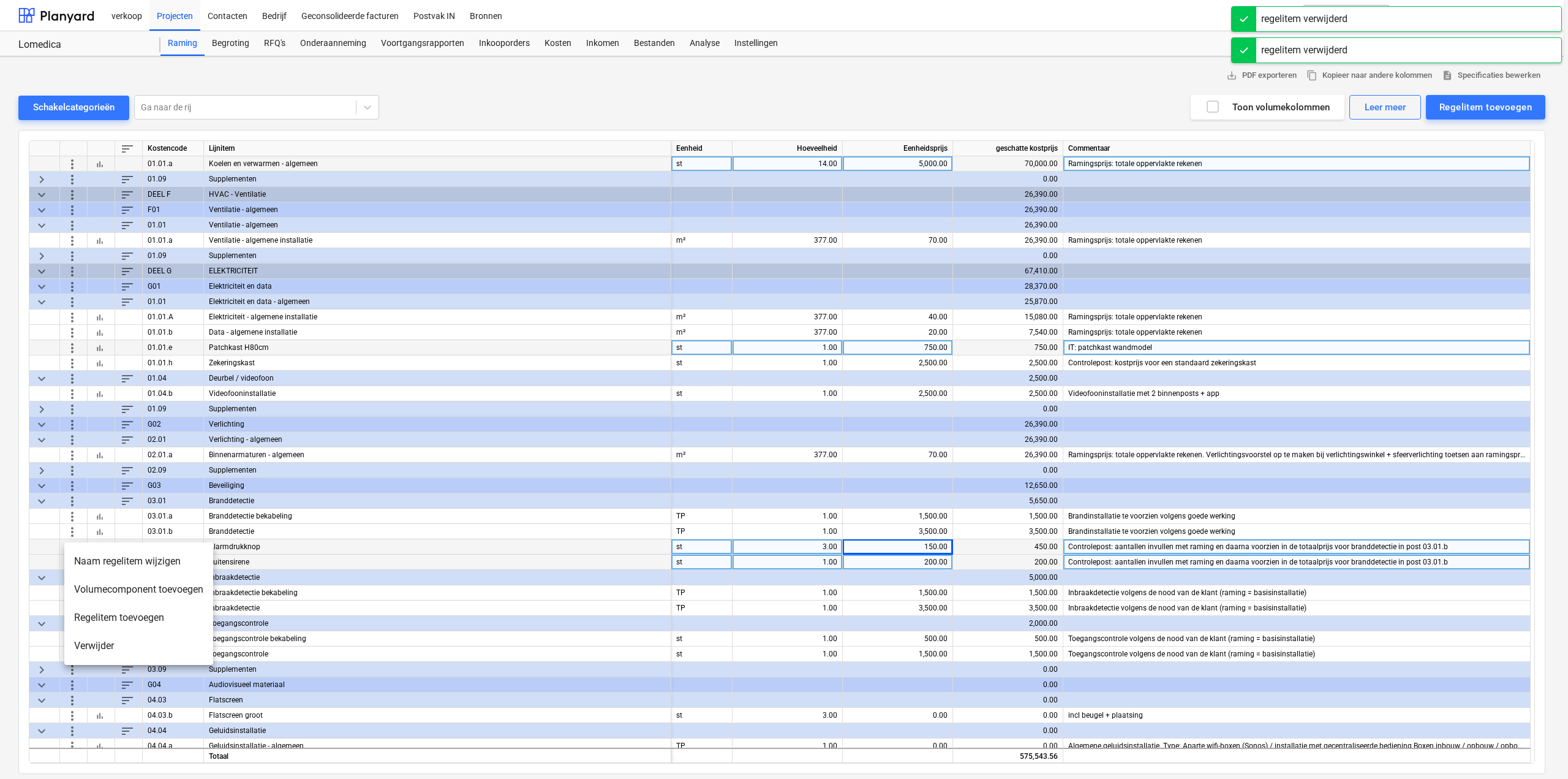
click at [81, 640] on li "Verwijder" at bounding box center [139, 646] width 149 height 28
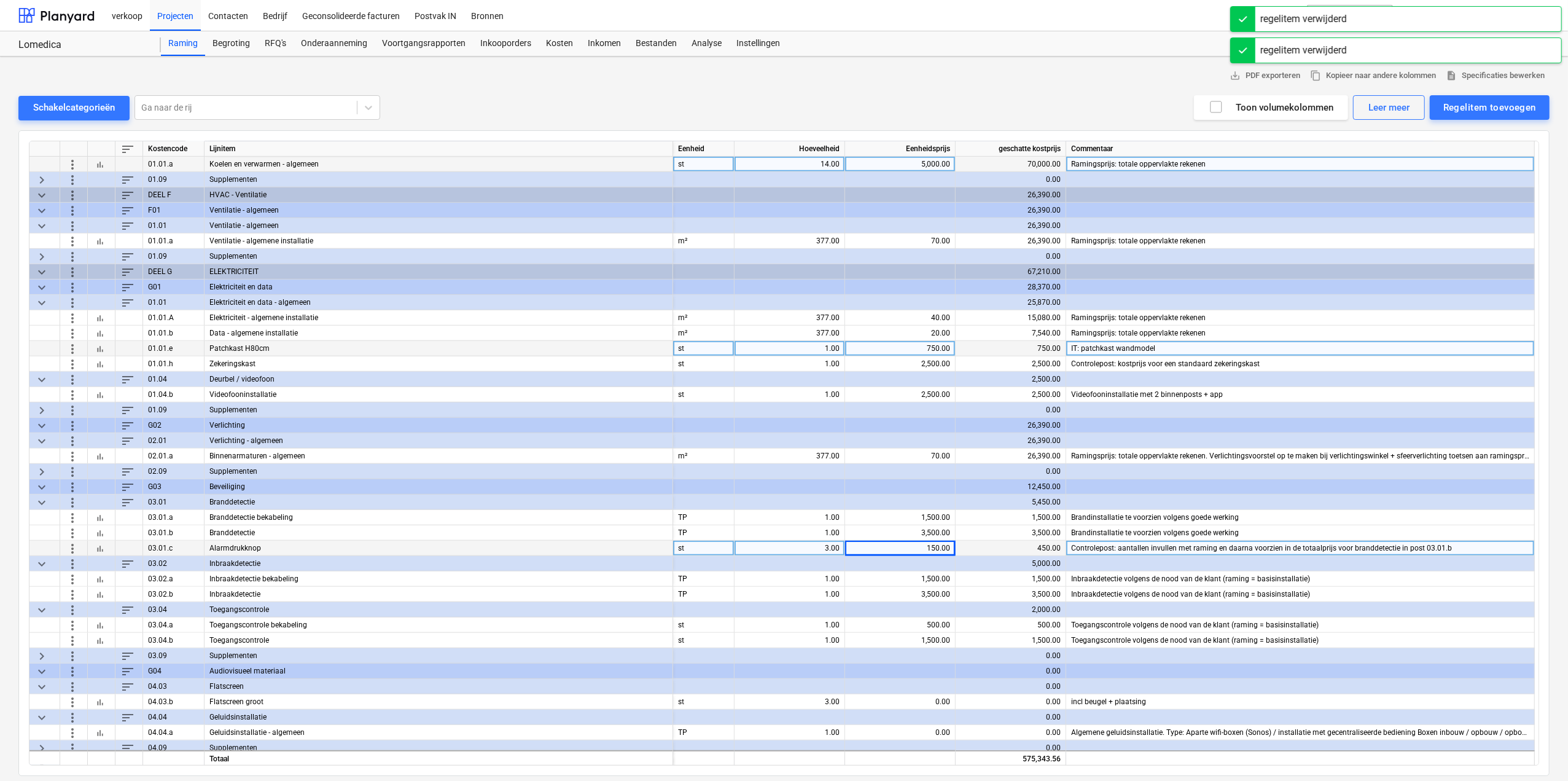
click at [69, 541] on span "more_vert" at bounding box center [72, 548] width 15 height 15
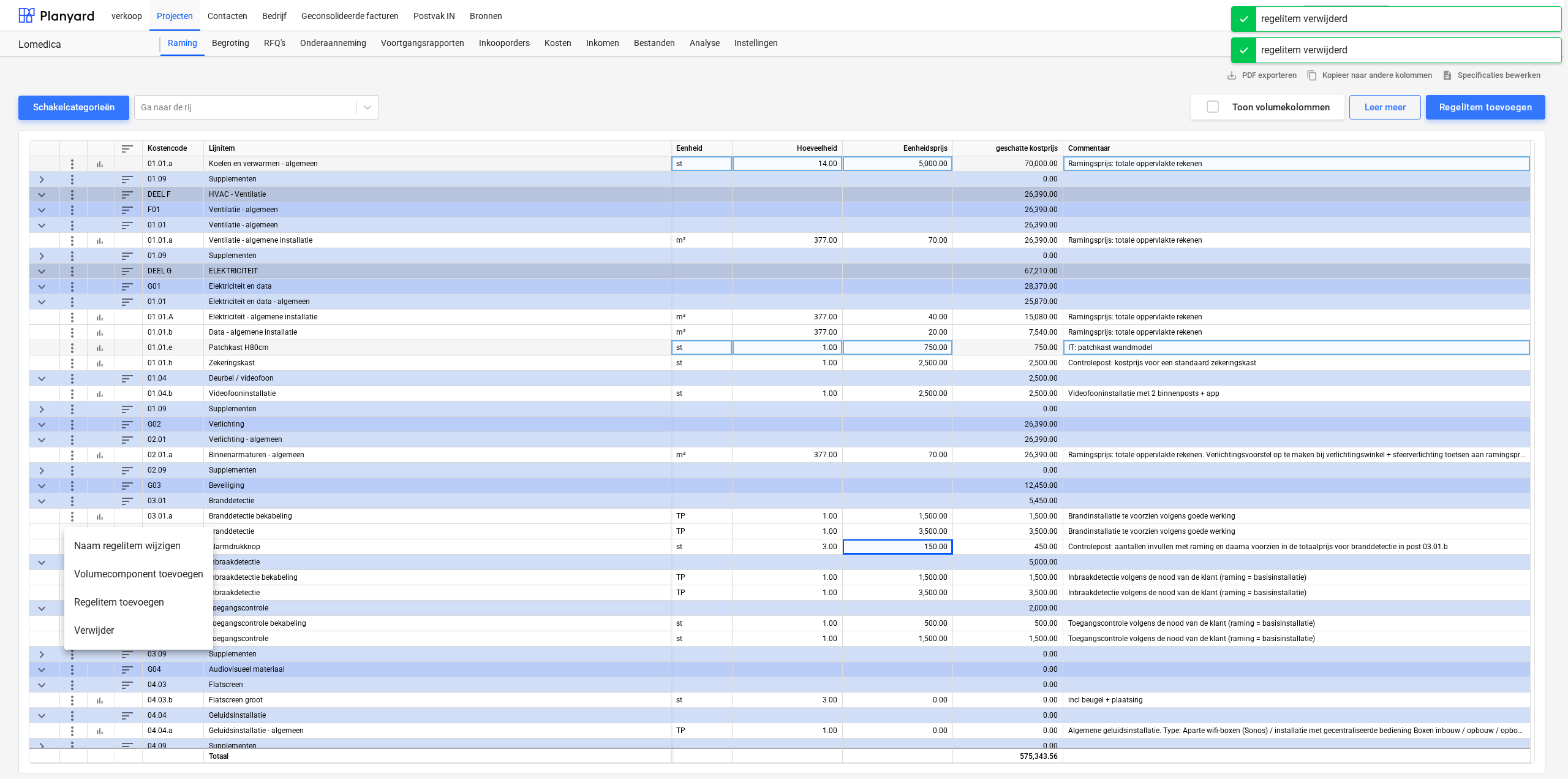
click at [91, 629] on li "Verwijder" at bounding box center [139, 630] width 149 height 28
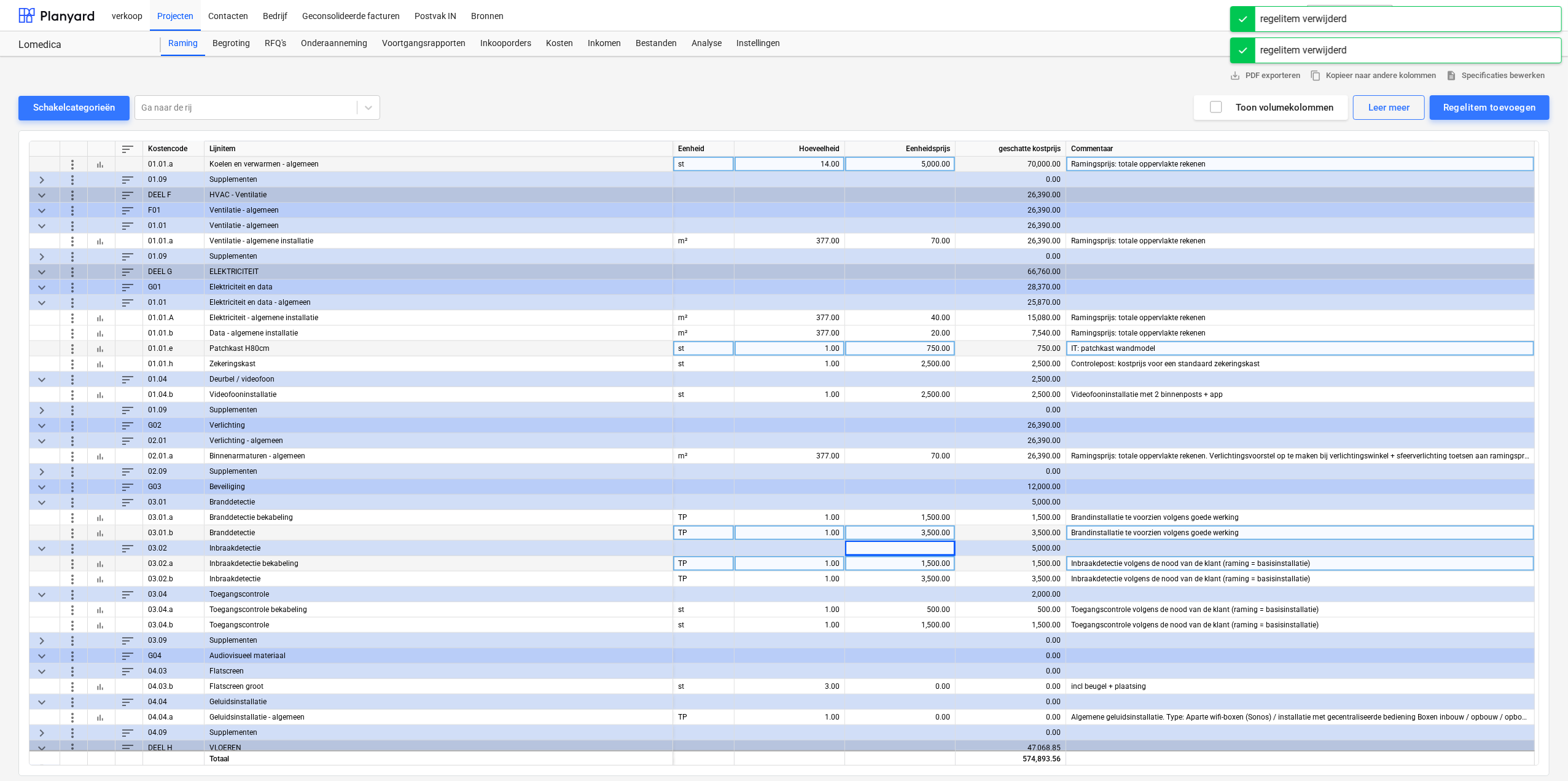
click at [72, 529] on span "more_vert" at bounding box center [72, 532] width 15 height 15
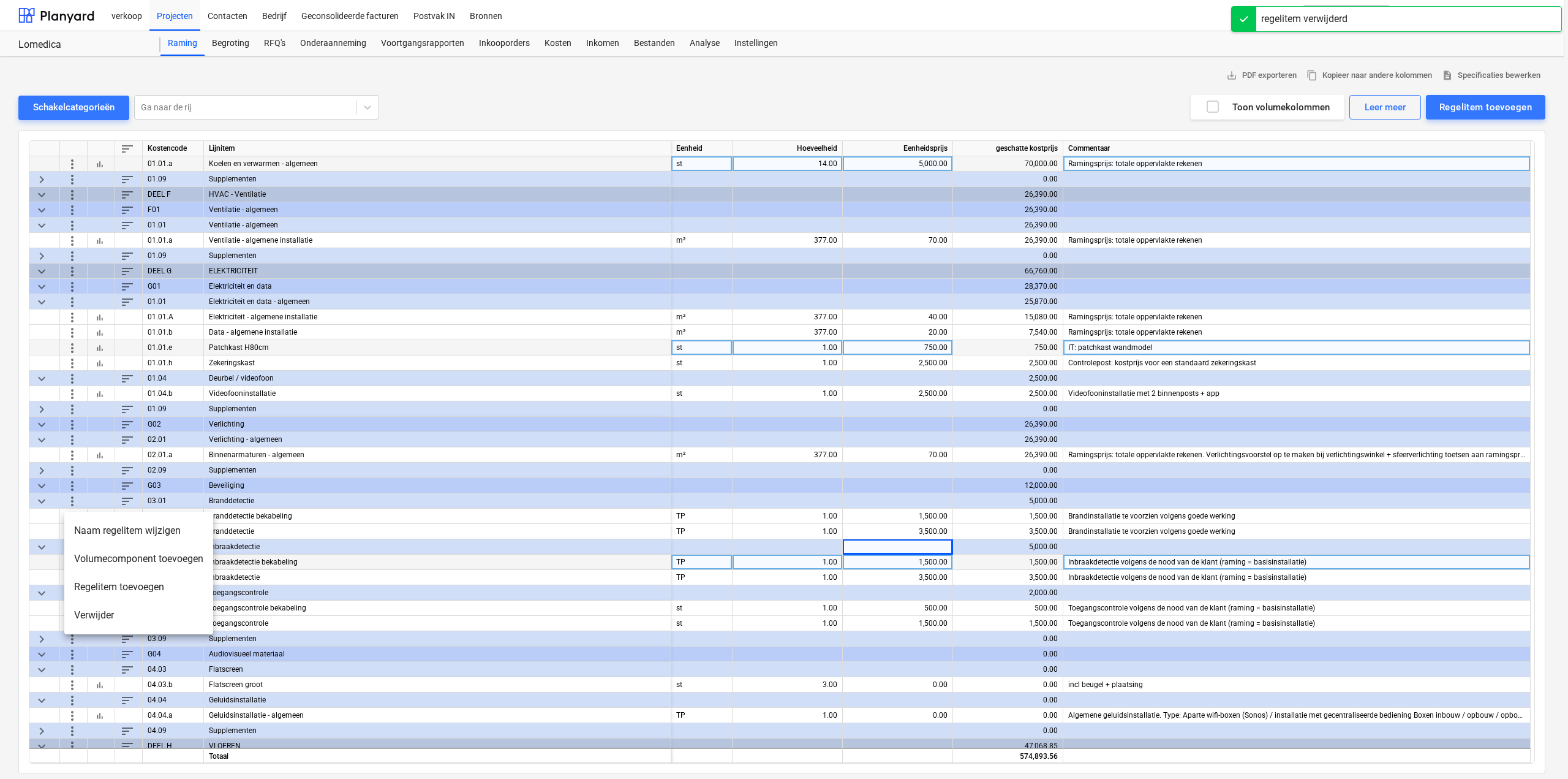
click at [501, 539] on div at bounding box center [784, 389] width 1568 height 779
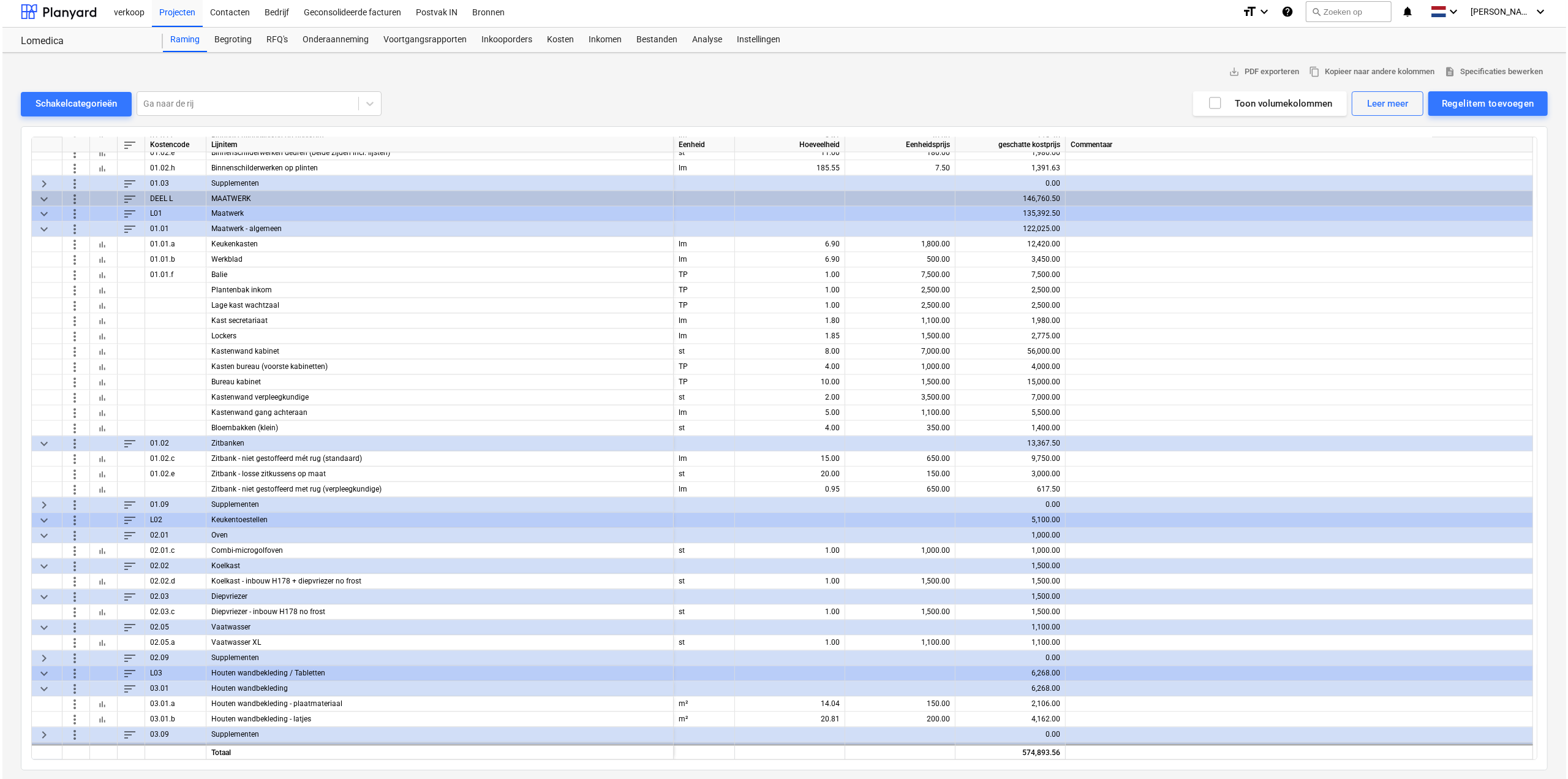
scroll to position [2272, 0]
click at [1501, 105] on div "Regelitem toevoegen" at bounding box center [1486, 103] width 92 height 16
click at [1486, 150] on div "Aangepast toevoegen" at bounding box center [1480, 155] width 131 height 21
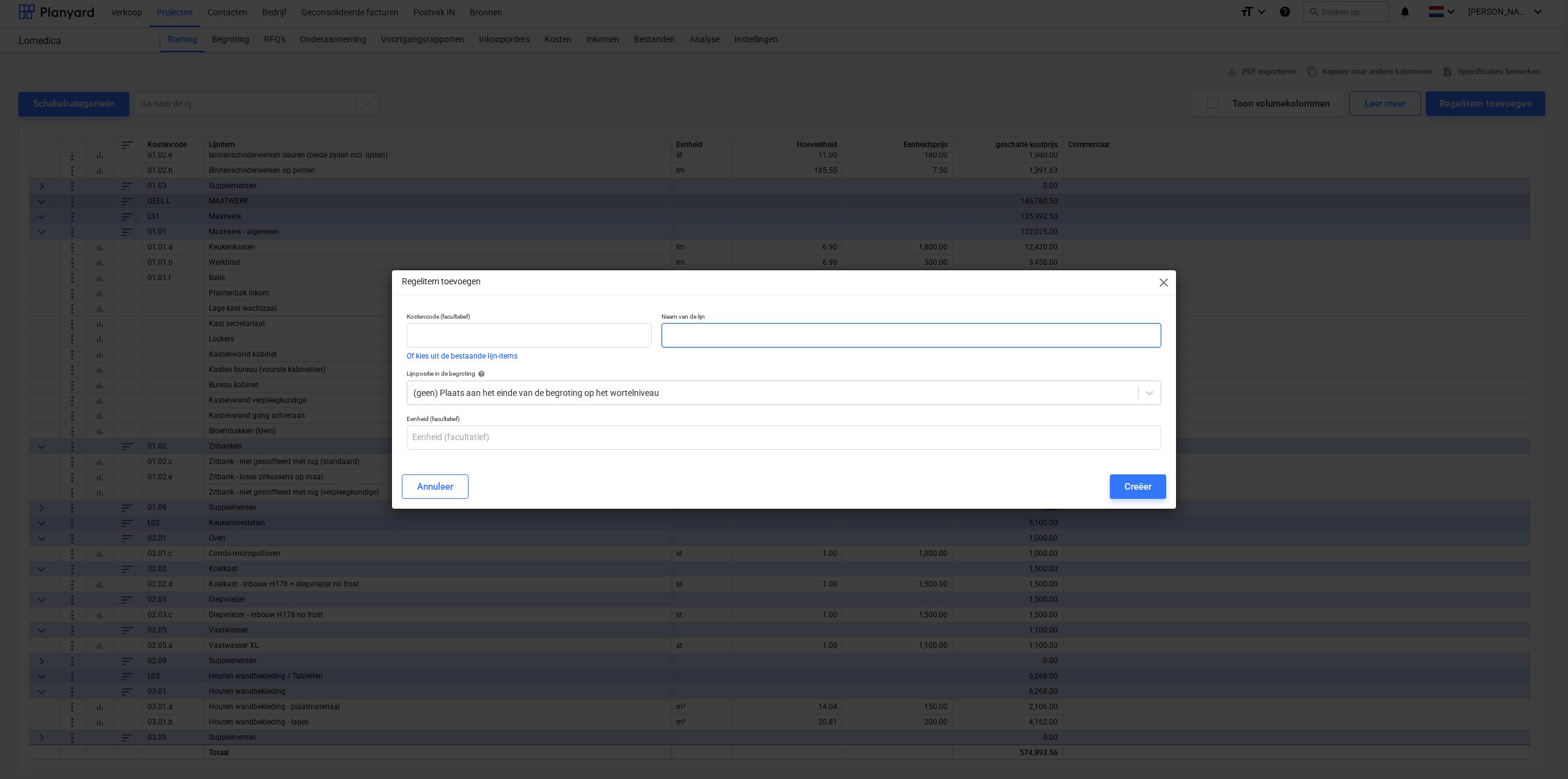
click at [683, 348] on input "text" at bounding box center [911, 334] width 500 height 24
type input "Kastenwand berging algemeen"
click at [503, 438] on input "text" at bounding box center [784, 437] width 755 height 24
type input "lm"
click at [618, 393] on div at bounding box center [773, 393] width 719 height 13
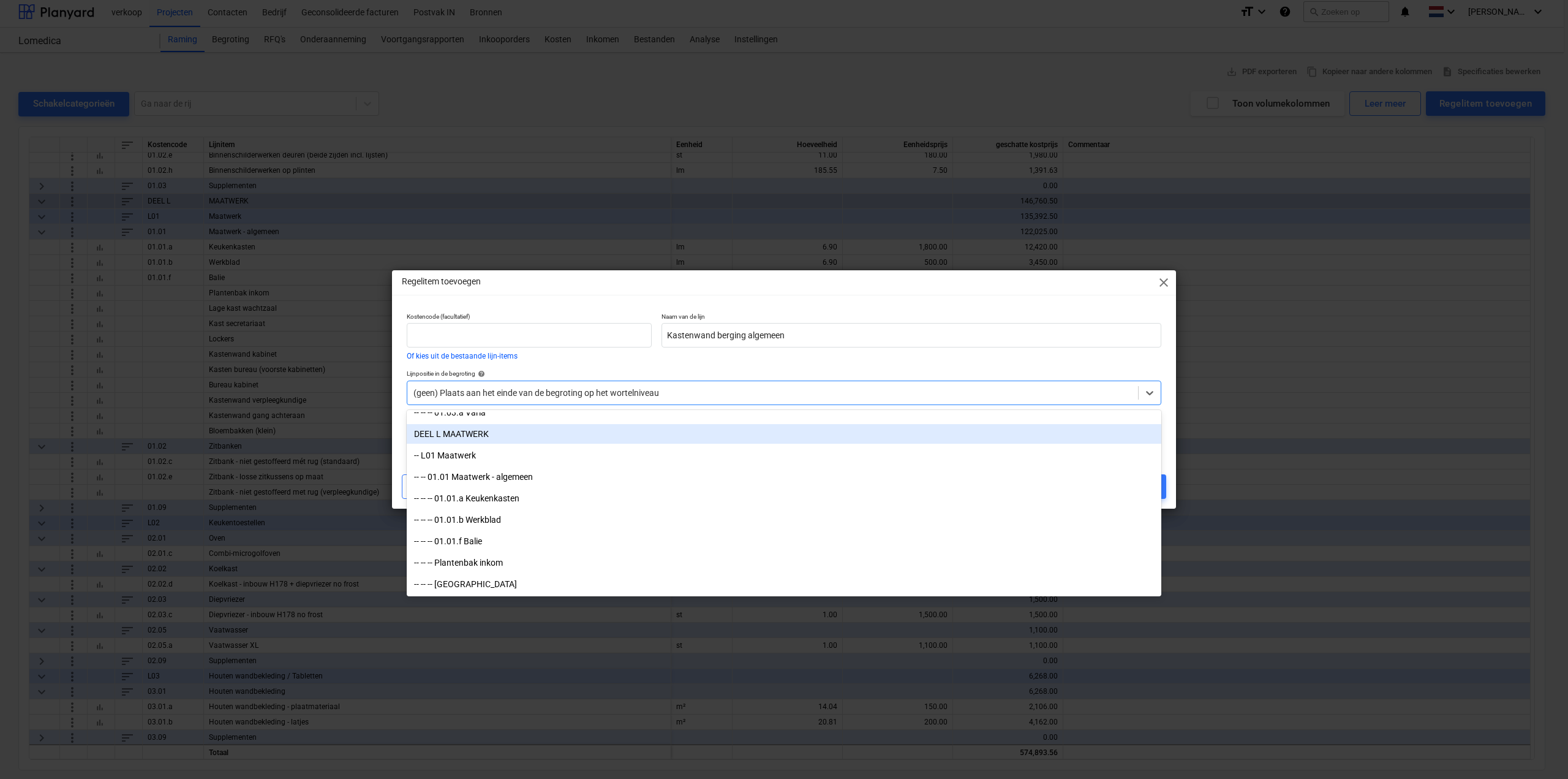
scroll to position [3615, 0]
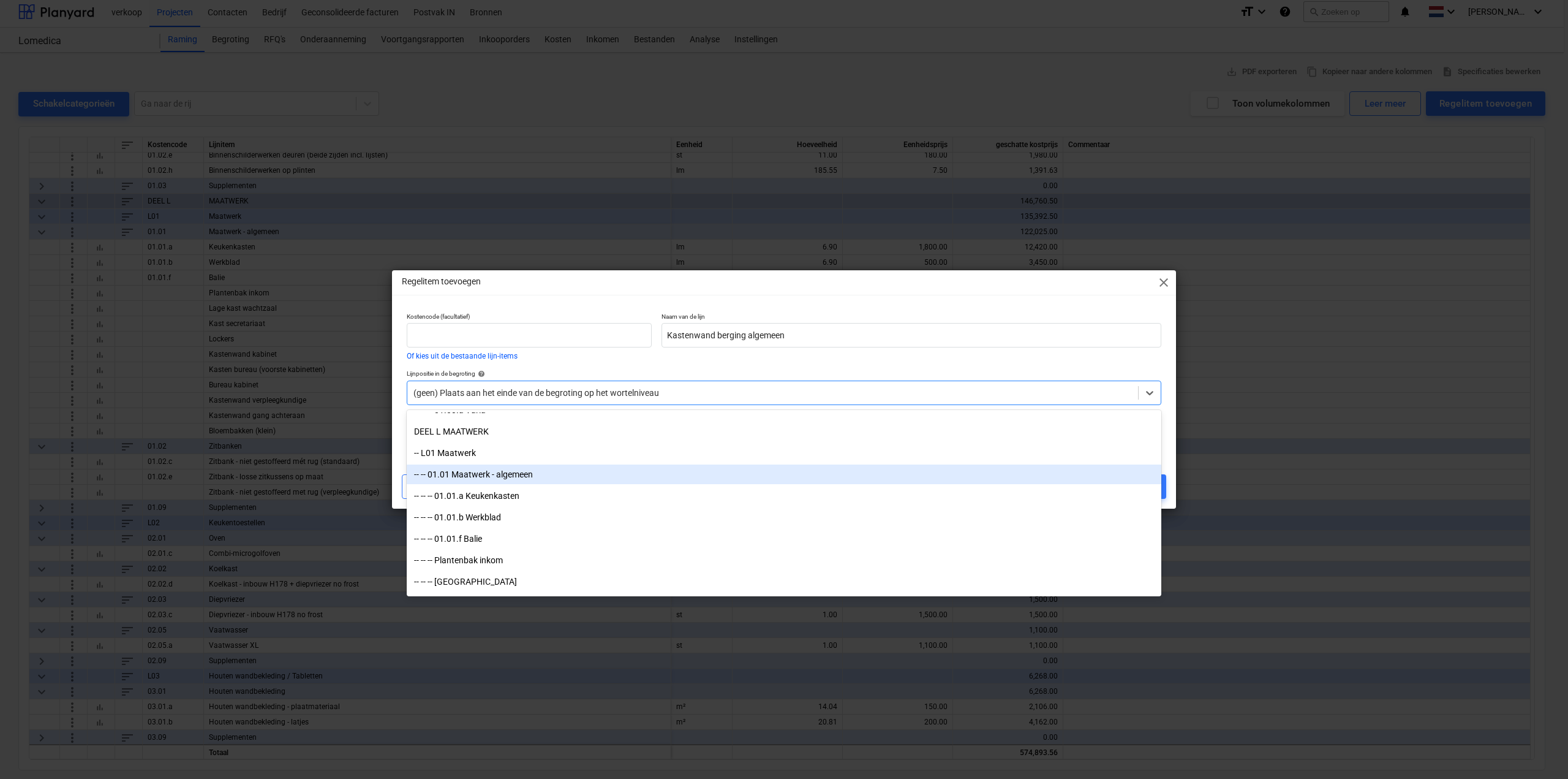
click at [547, 476] on div "-- -- 01.01 Maatwerk - algemeen" at bounding box center [784, 474] width 755 height 20
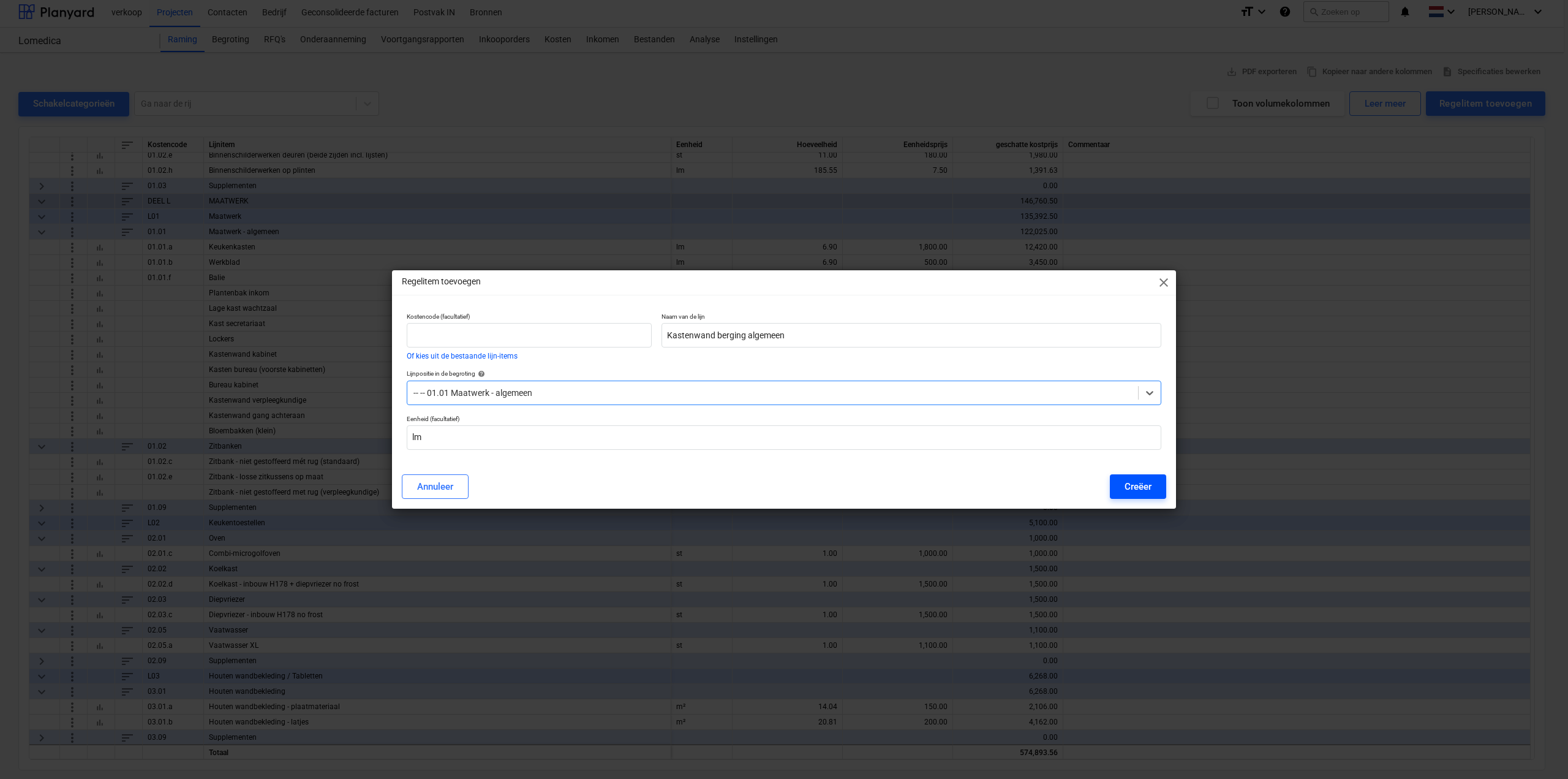
click at [1144, 482] on div "Creëer" at bounding box center [1138, 486] width 27 height 16
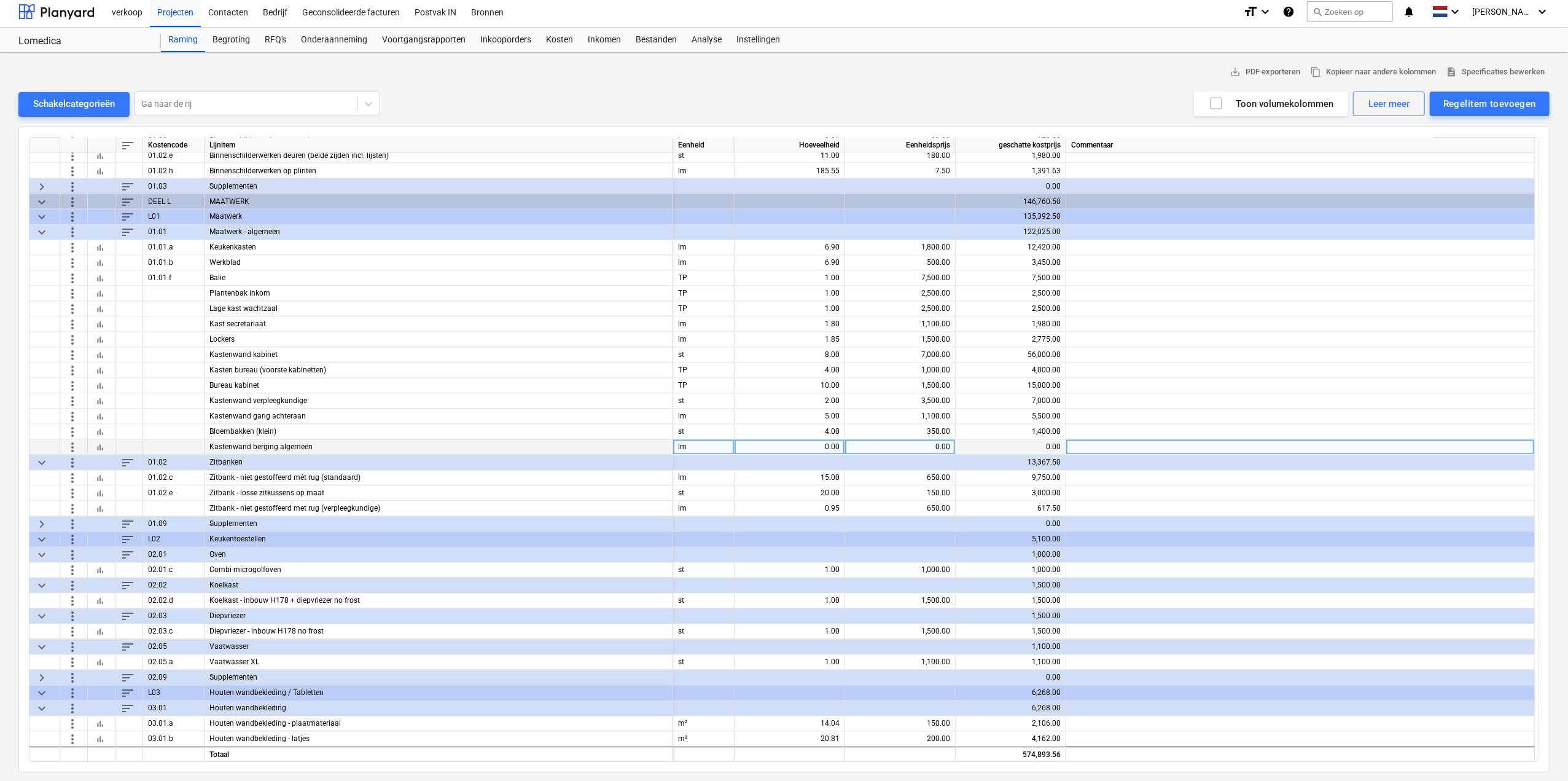
click at [830, 447] on div "0.00" at bounding box center [789, 447] width 100 height 16
type input "7.85"
type input "1100"
click at [1541, 105] on button "Regelitem toevoegen" at bounding box center [1490, 104] width 120 height 24
click at [1489, 165] on div "Aangepast toevoegen" at bounding box center [1483, 155] width 131 height 21
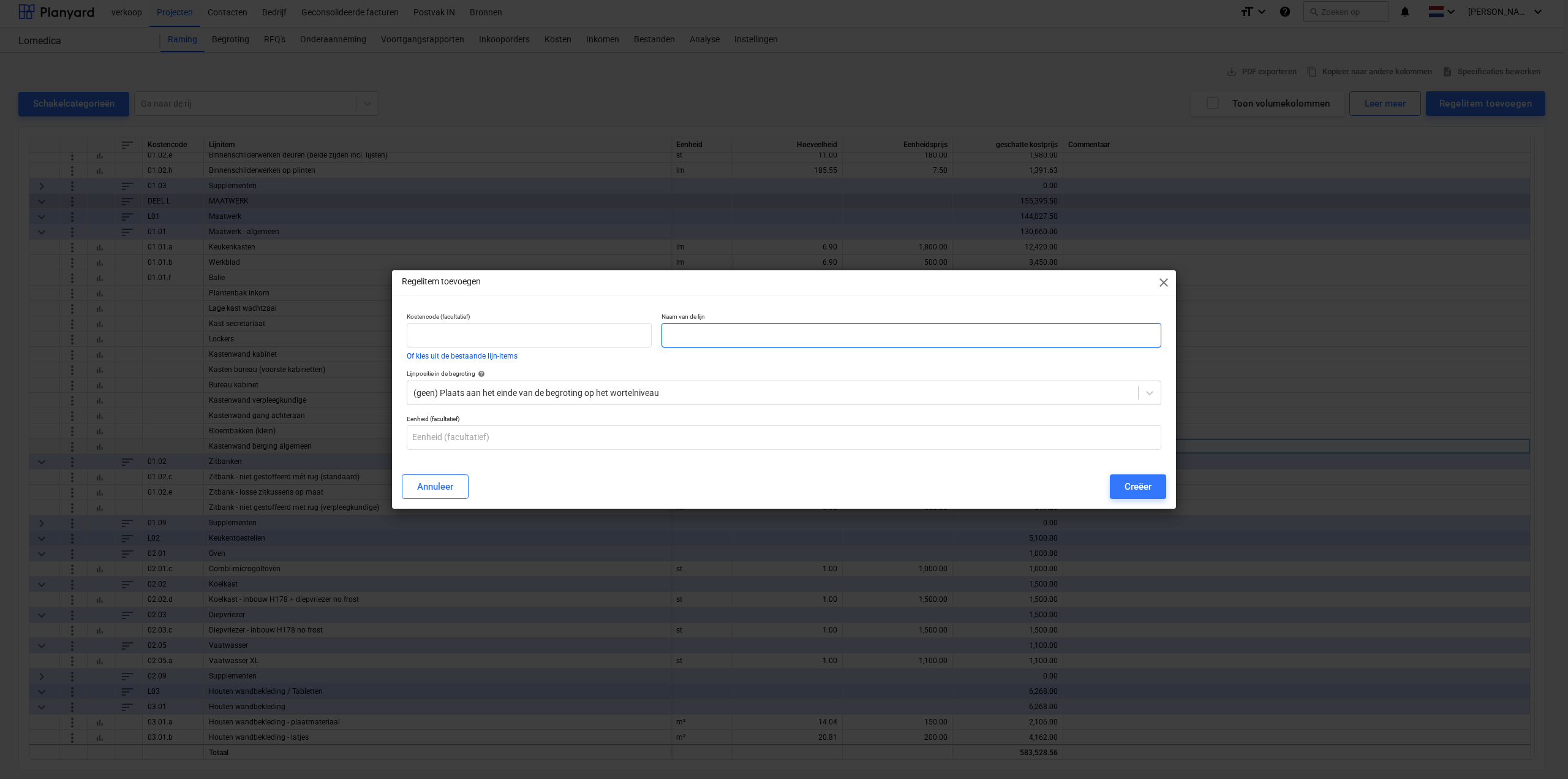
drag, startPoint x: 694, startPoint y: 348, endPoint x: 699, endPoint y: 331, distance: 17.7
click at [696, 340] on div "Naam van de lijn" at bounding box center [911, 336] width 510 height 57
click at [699, 331] on input "text" at bounding box center [911, 334] width 500 height 24
type input "K"
type input "Opbergruimte berging medicijnen"
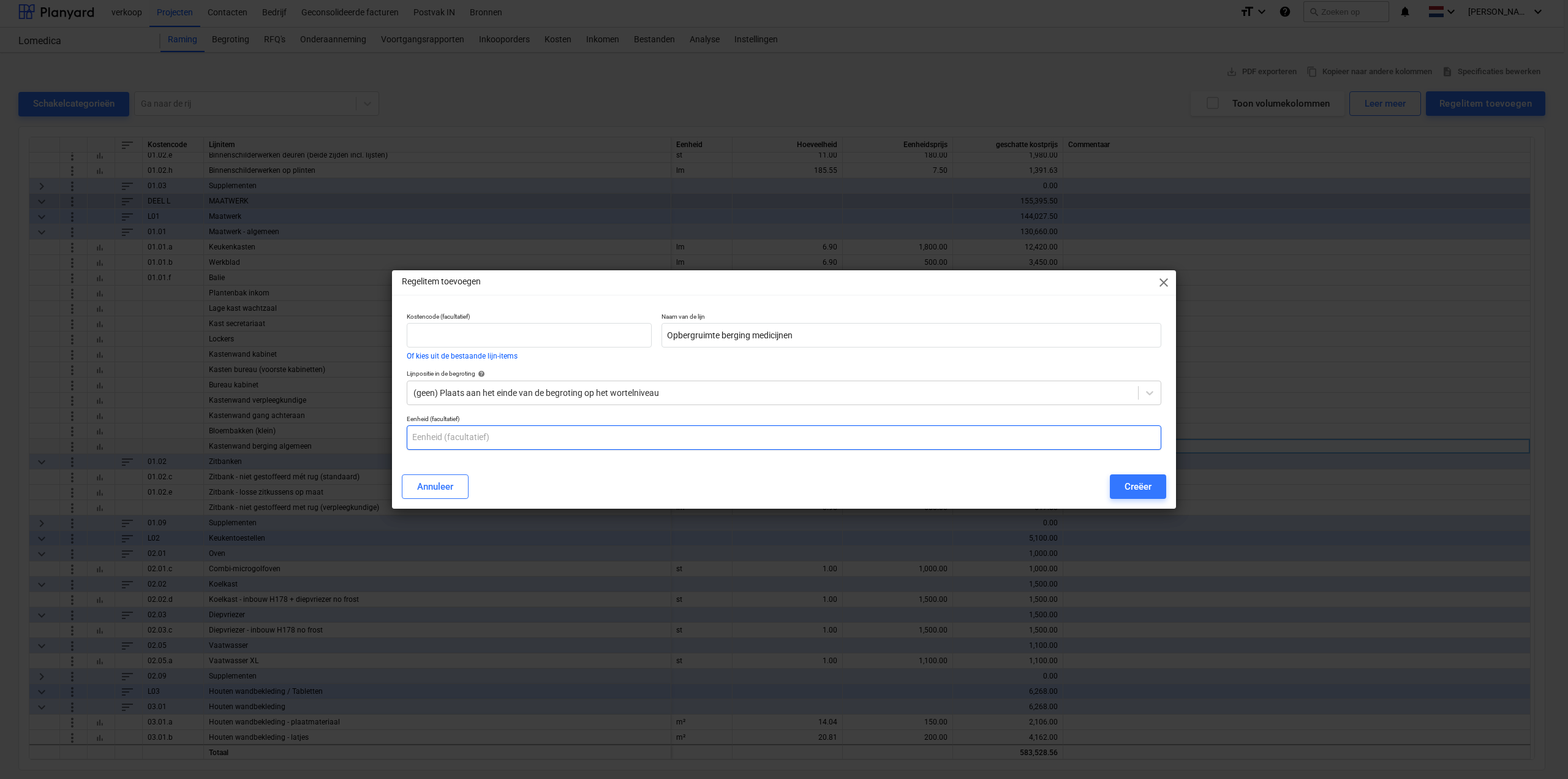
click at [636, 433] on input "text" at bounding box center [784, 437] width 755 height 24
type input "lm"
click at [655, 395] on div at bounding box center [773, 393] width 719 height 13
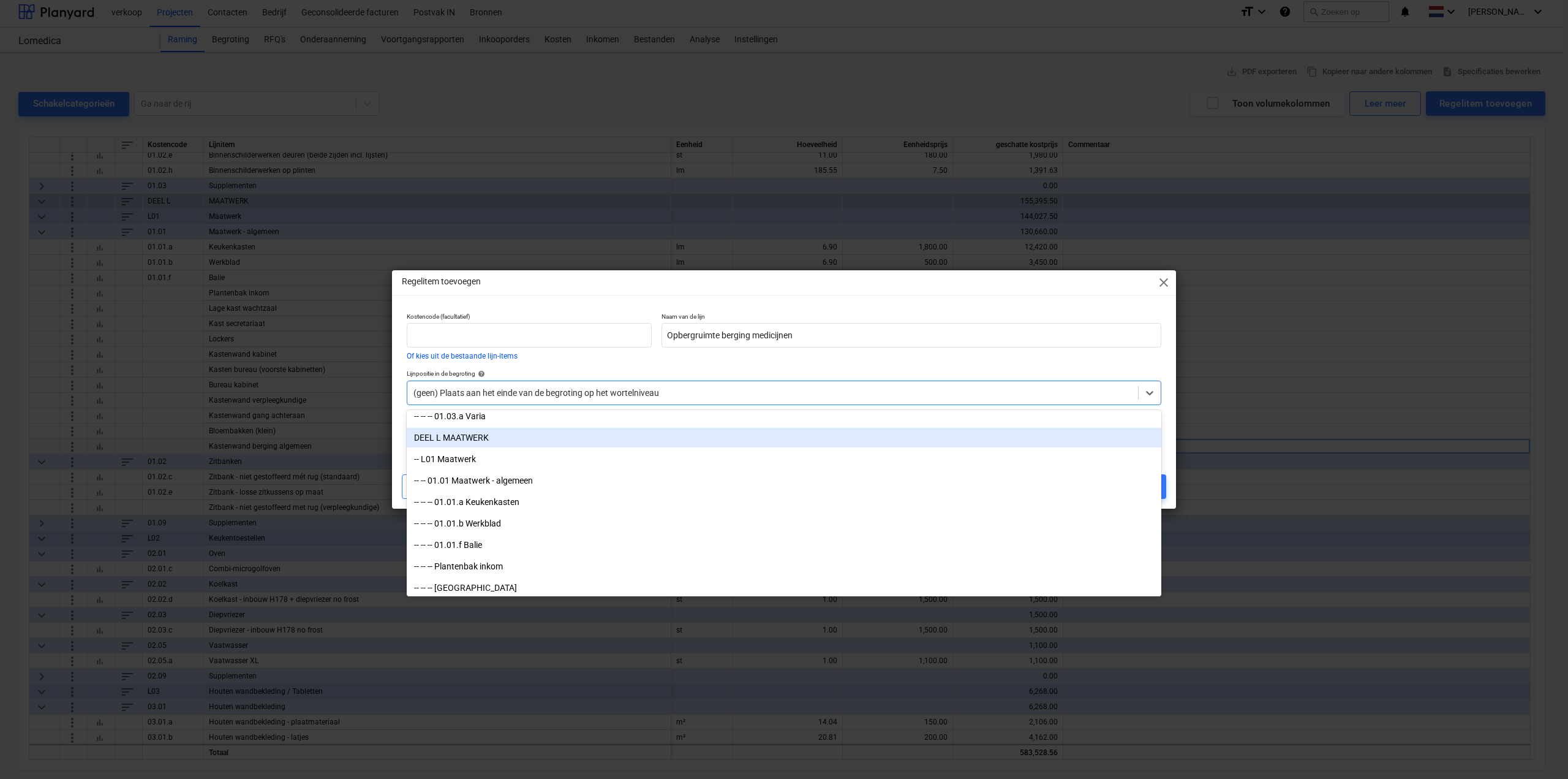
scroll to position [3615, 0]
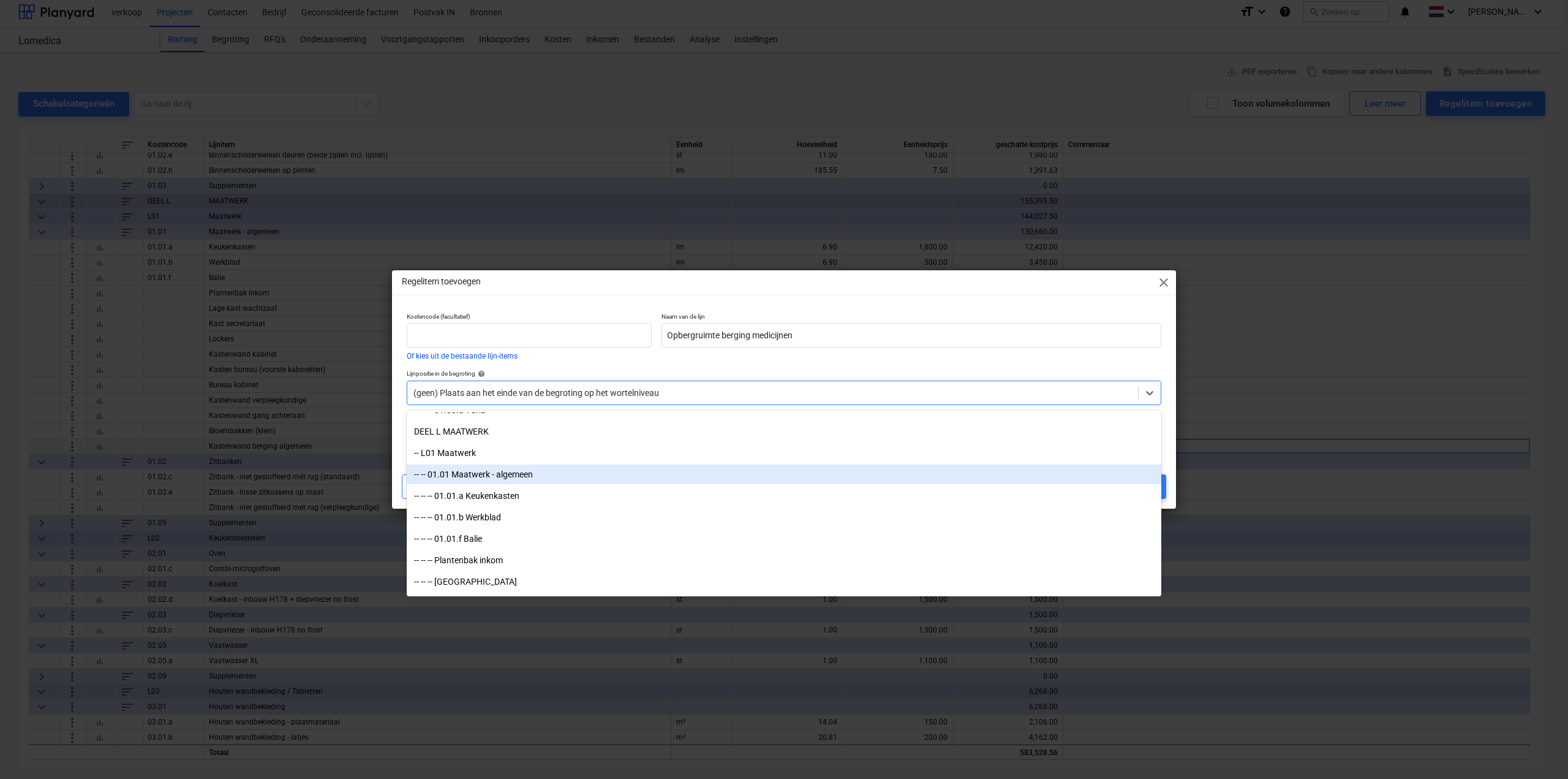
click at [613, 464] on div "-- -- 01.01 Maatwerk - algemeen" at bounding box center [784, 474] width 755 height 20
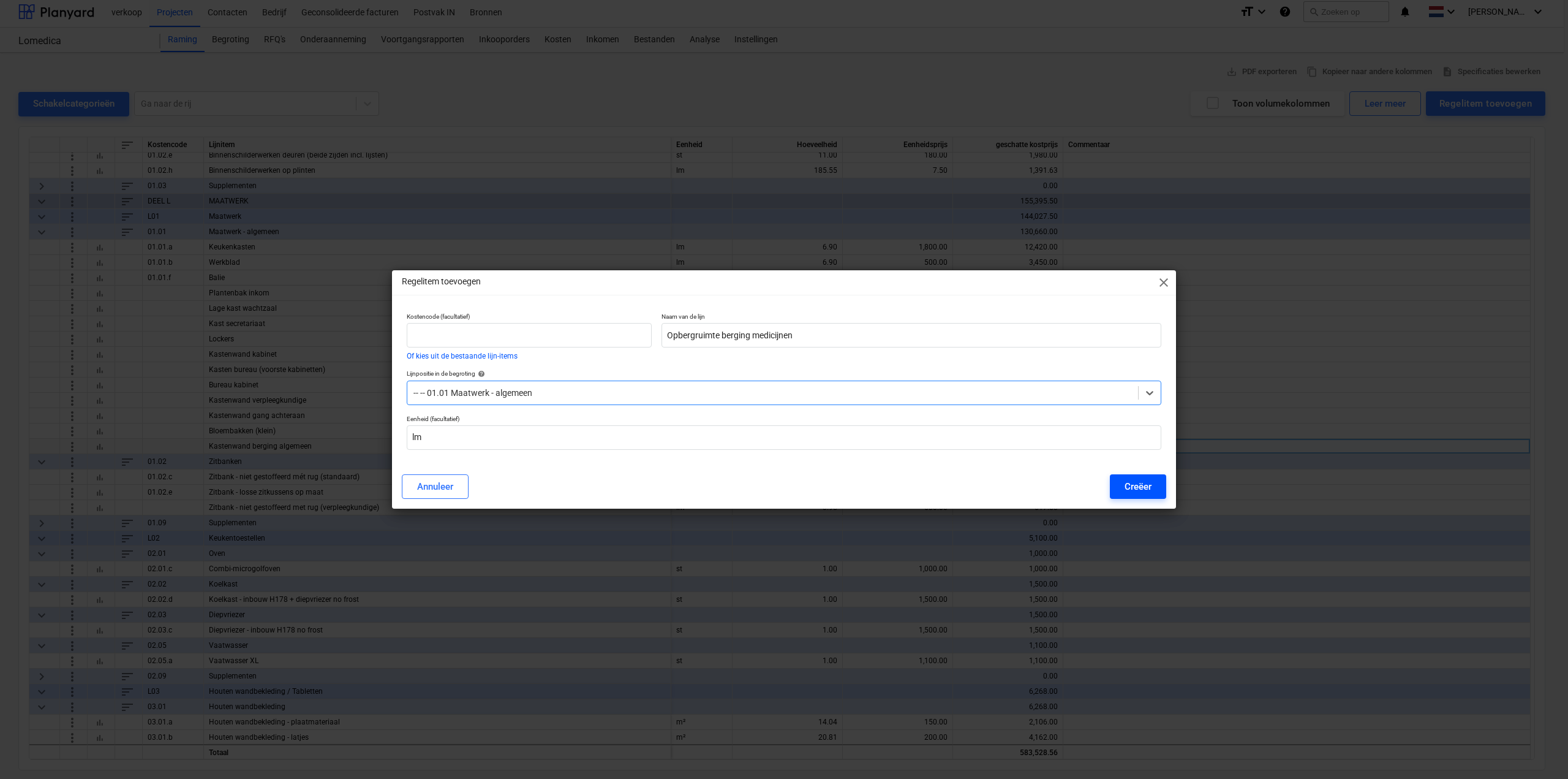
click at [1121, 483] on button "Creëer" at bounding box center [1138, 486] width 56 height 24
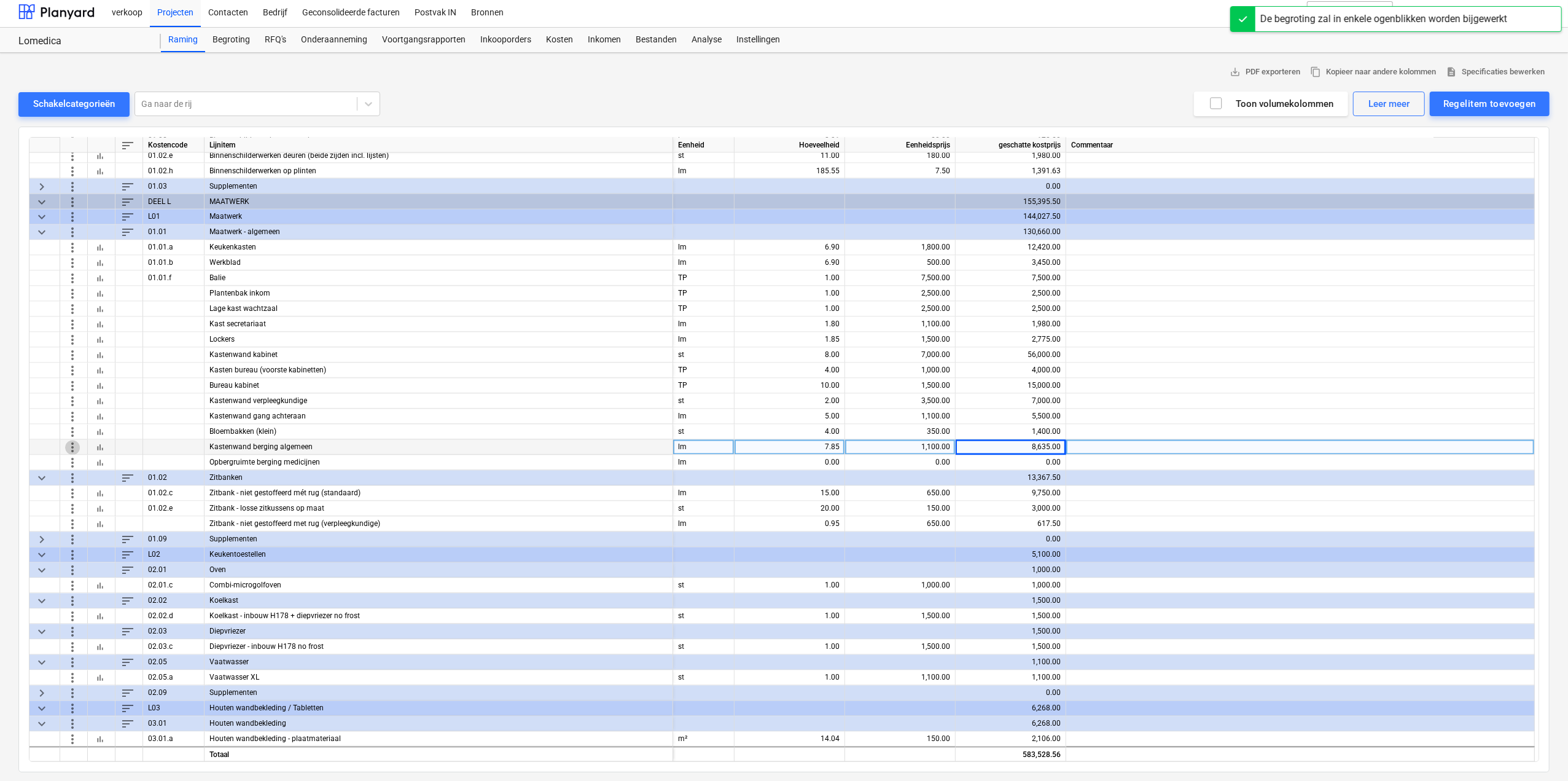
click at [74, 447] on span "more_vert" at bounding box center [72, 447] width 15 height 15
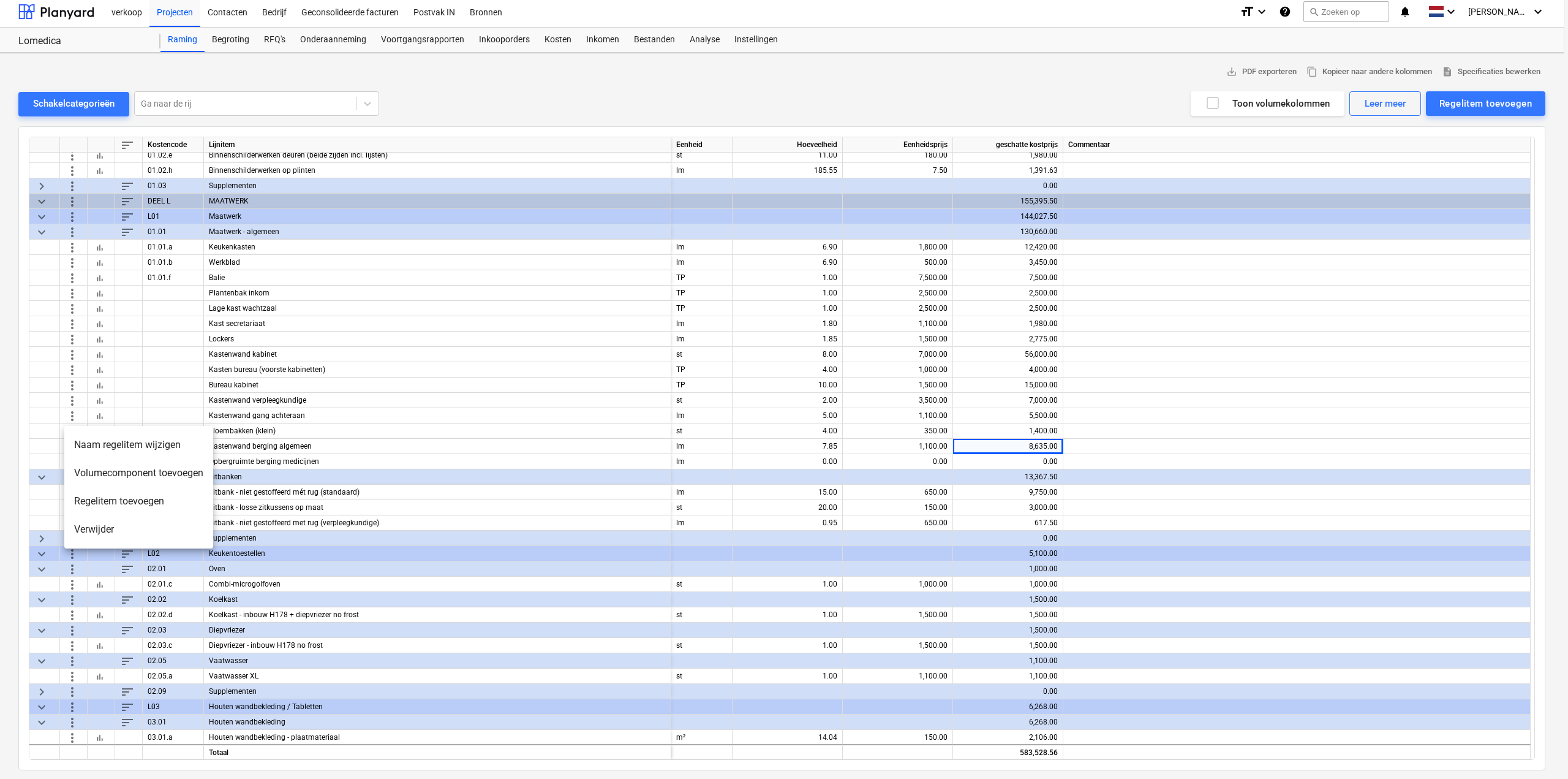
click at [110, 449] on li "Naam regelitem wijzigen" at bounding box center [139, 445] width 149 height 28
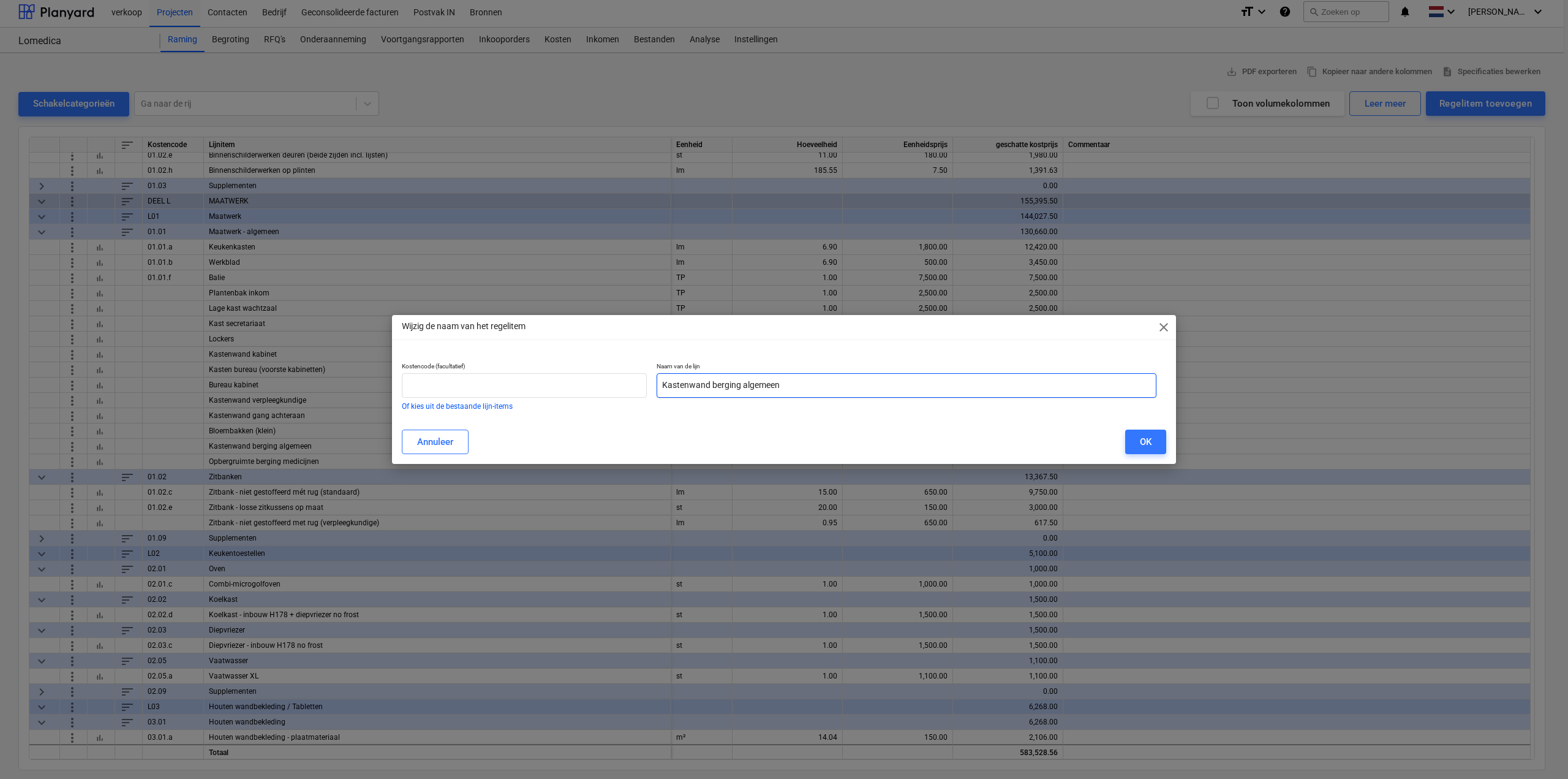
click at [816, 391] on input "Kastenwand berging algemeen" at bounding box center [907, 385] width 500 height 24
drag, startPoint x: 708, startPoint y: 383, endPoint x: 592, endPoint y: 387, distance: 116.1
click at [593, 387] on div "Kostencode (facultatief) Of kies uit de bestaande lijn-items Naam van de lijn […" at bounding box center [779, 385] width 765 height 57
type input "Opbergruimte berging algemeen"
click at [1162, 443] on button "OK" at bounding box center [1145, 442] width 41 height 24
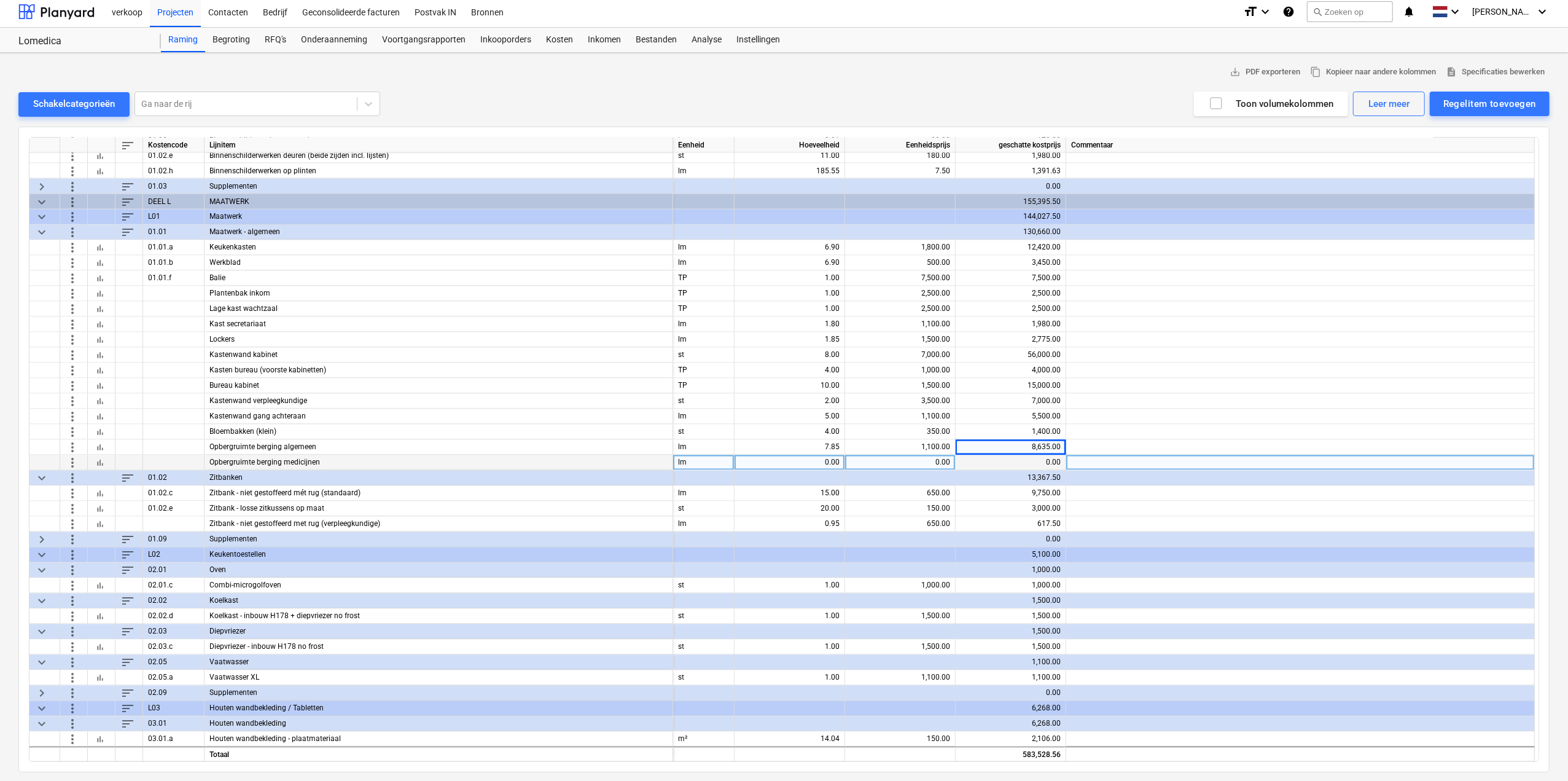
click at [798, 463] on div "0.00" at bounding box center [789, 463] width 100 height 16
type input "6.3"
click at [1456, 105] on div "Regelitem toevoegen" at bounding box center [1490, 104] width 93 height 16
click at [1461, 123] on div "Toevoegen vanuit sjabloon" at bounding box center [1483, 133] width 131 height 21
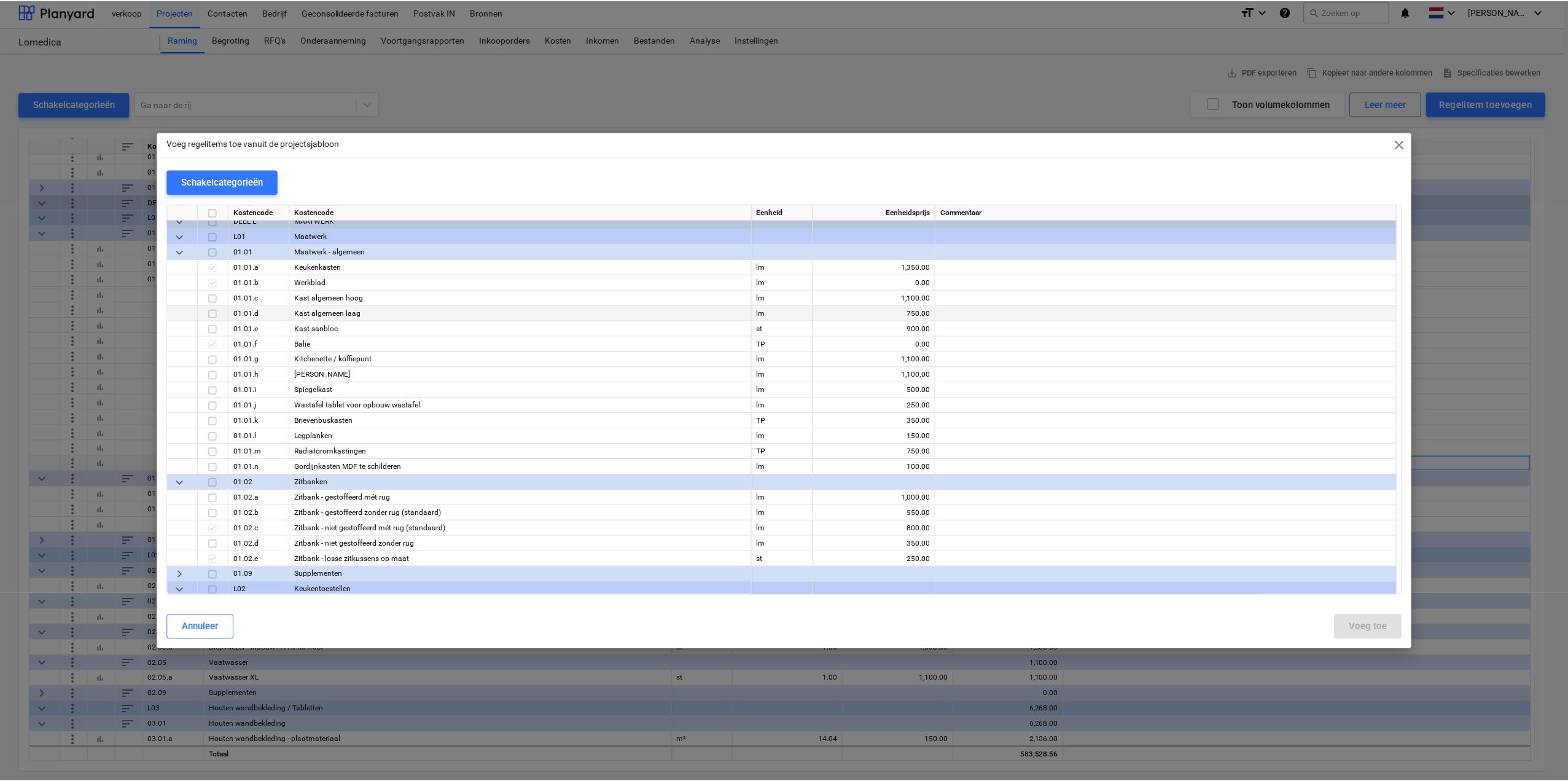
scroll to position [5589, 0]
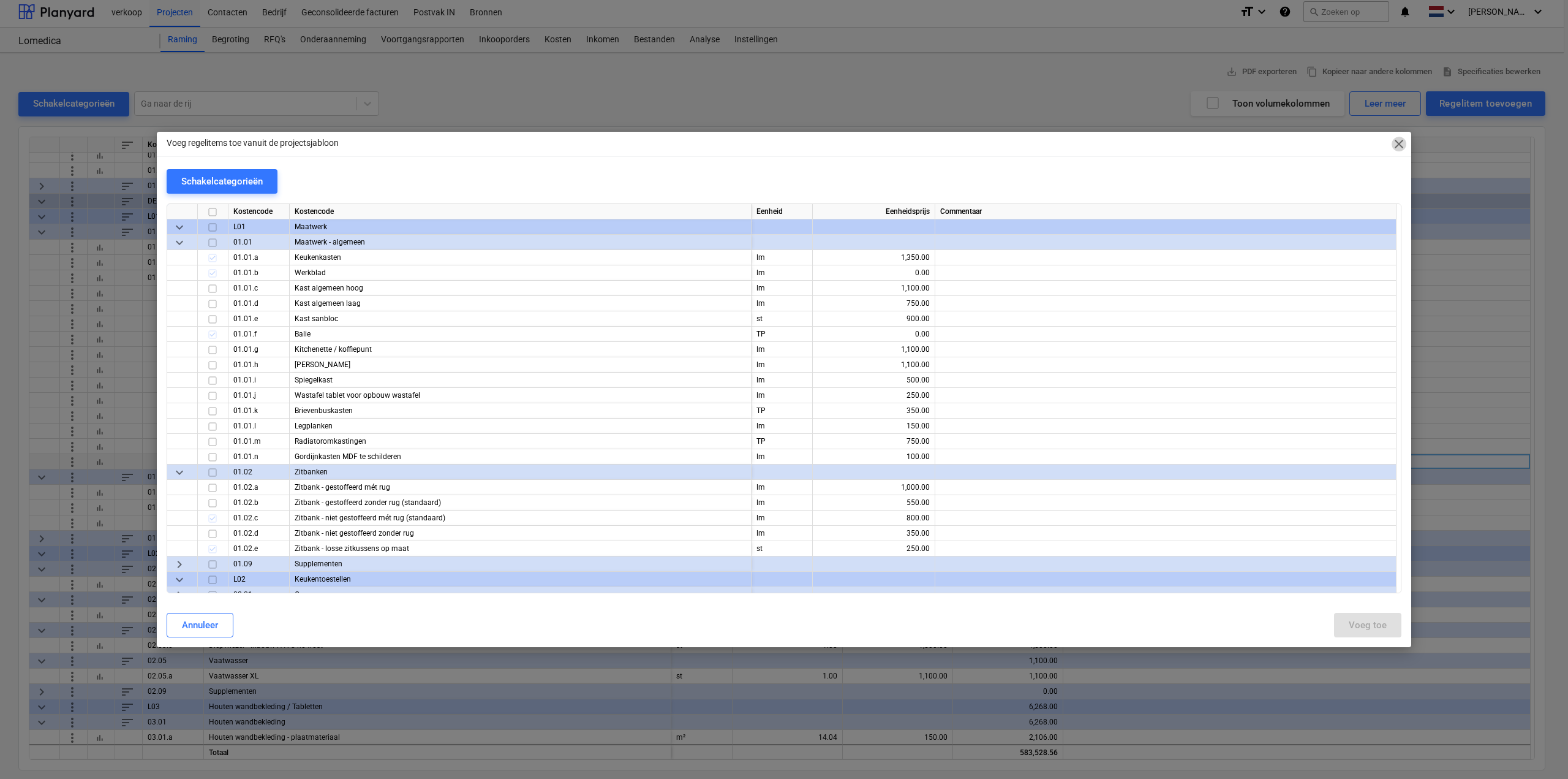
click at [1398, 142] on span "close" at bounding box center [1399, 143] width 15 height 15
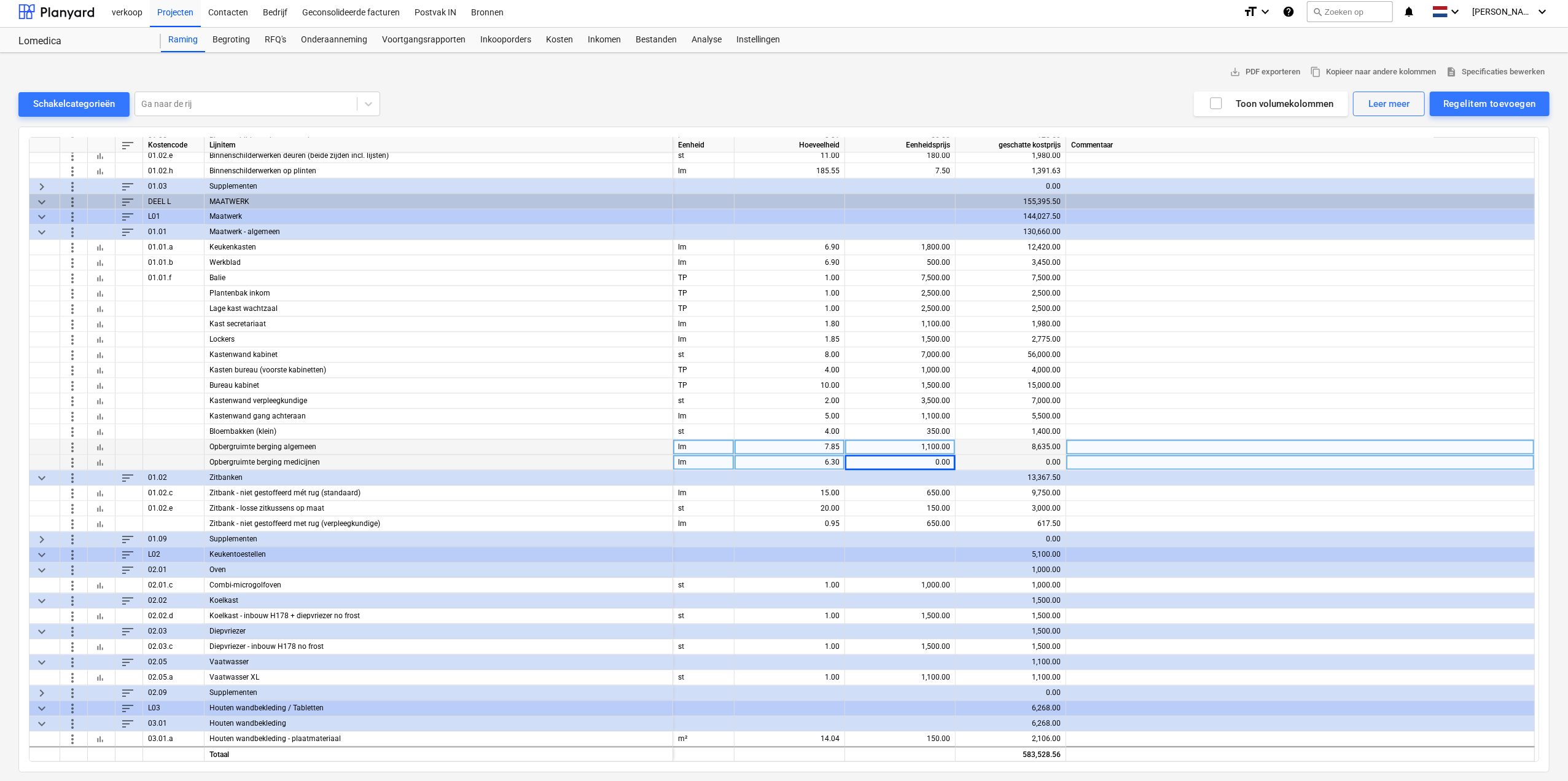
click at [908, 451] on div "1,100.00" at bounding box center [900, 447] width 100 height 16
type input "500"
click at [902, 456] on div "0.00" at bounding box center [900, 463] width 100 height 16
type input "500"
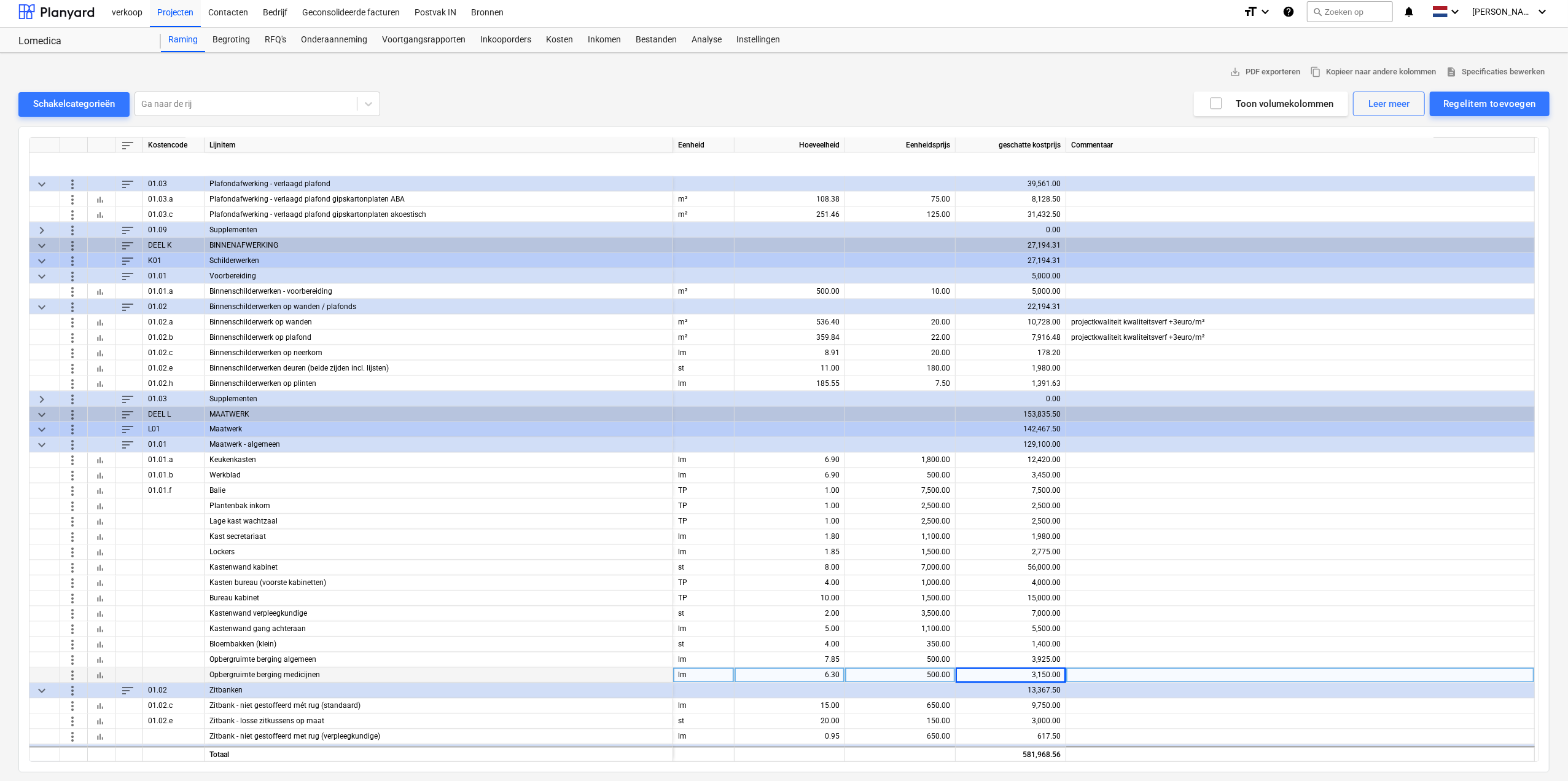
scroll to position [1878, 0]
